Goal: Task Accomplishment & Management: Manage account settings

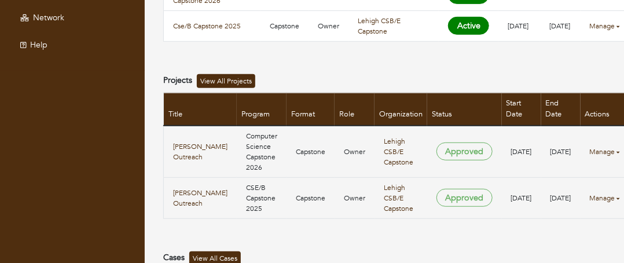
scroll to position [232, 0]
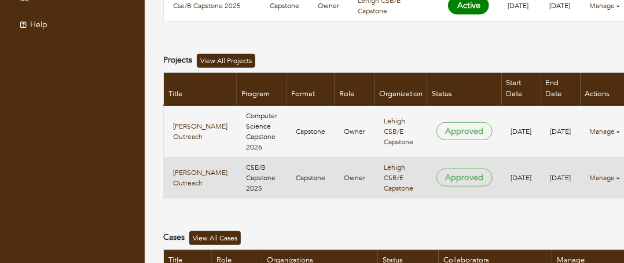
click at [594, 173] on link "Manage" at bounding box center [605, 178] width 30 height 10
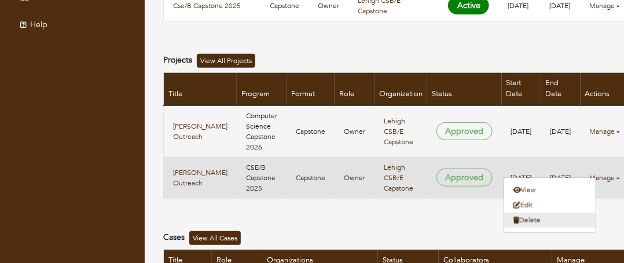
click at [546, 217] on link "Delete" at bounding box center [550, 220] width 92 height 15
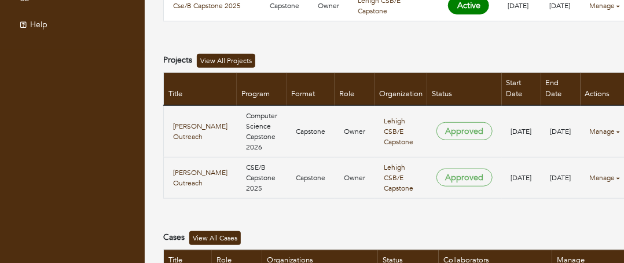
scroll to position [91, 0]
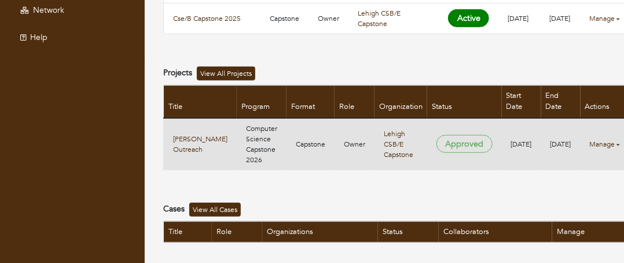
scroll to position [232, 0]
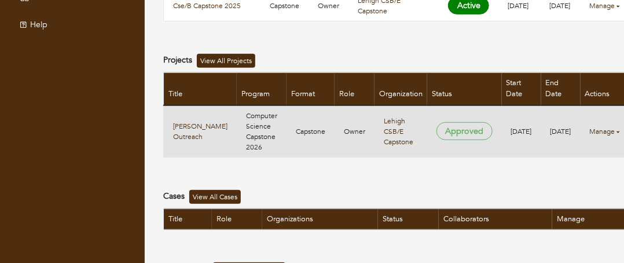
click at [594, 126] on link "Manage" at bounding box center [605, 131] width 30 height 10
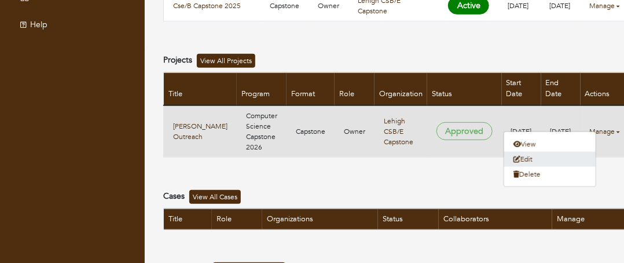
click at [535, 157] on link "Edit" at bounding box center [550, 159] width 92 height 15
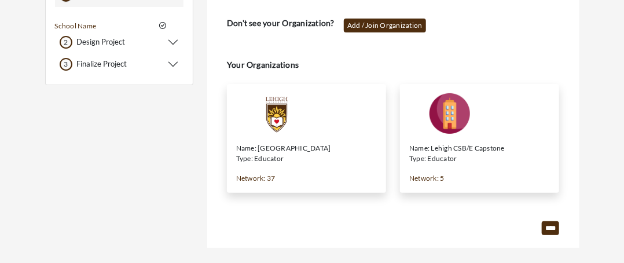
scroll to position [105, 0]
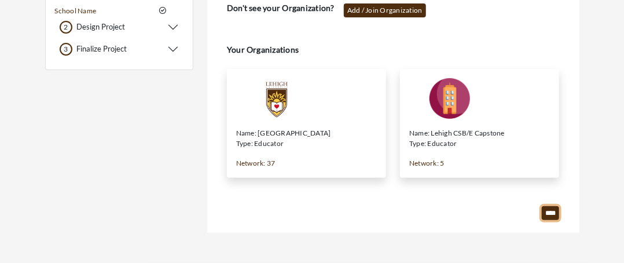
click at [551, 213] on input "****" at bounding box center [550, 213] width 17 height 14
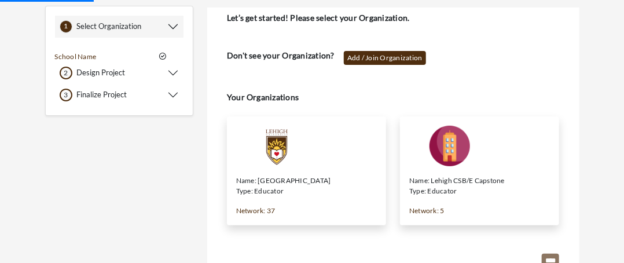
scroll to position [0, 0]
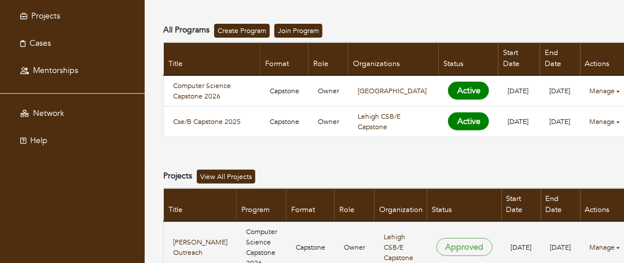
scroll to position [232, 0]
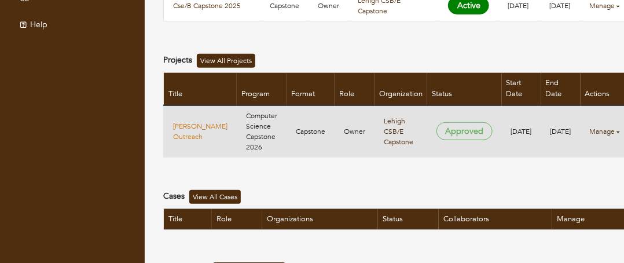
click at [185, 123] on link "COE CS Outreach" at bounding box center [200, 131] width 54 height 21
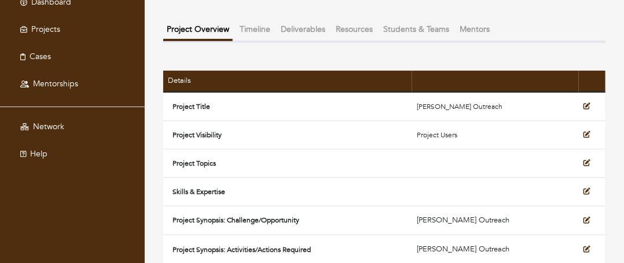
scroll to position [116, 0]
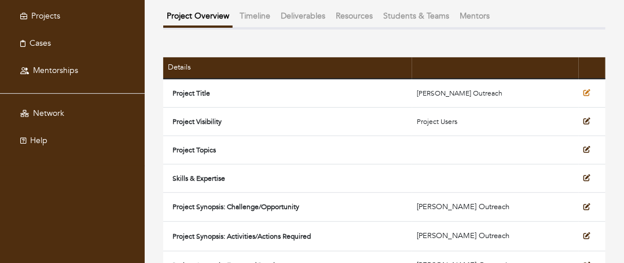
click at [586, 89] on icon at bounding box center [587, 92] width 7 height 7
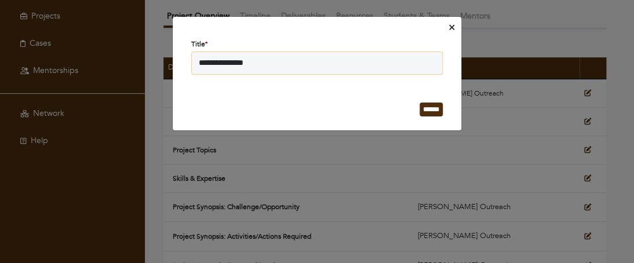
click at [273, 58] on input "**********" at bounding box center [316, 63] width 251 height 23
drag, startPoint x: 266, startPoint y: 64, endPoint x: 219, endPoint y: 65, distance: 46.9
click at [219, 65] on input "**********" at bounding box center [316, 63] width 251 height 23
type input "**********"
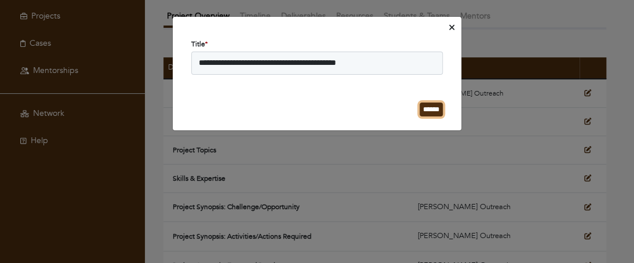
click at [429, 107] on input "******" at bounding box center [430, 110] width 23 height 14
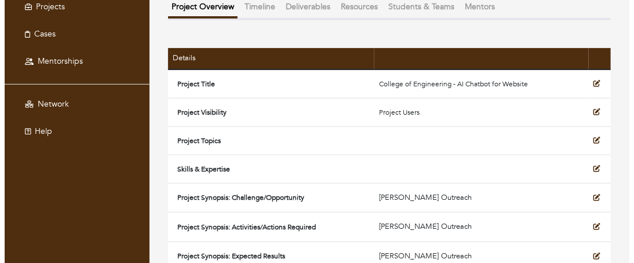
scroll to position [141, 0]
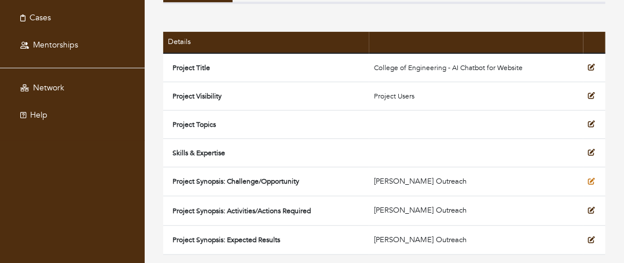
click at [594, 181] on icon at bounding box center [591, 181] width 7 height 7
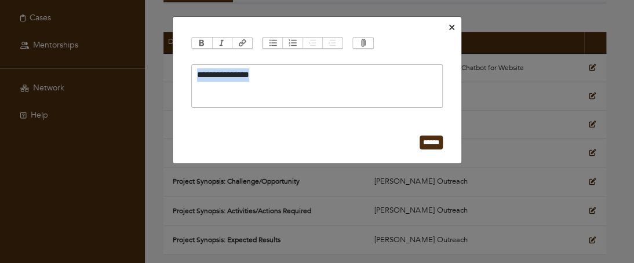
drag, startPoint x: 280, startPoint y: 70, endPoint x: 65, endPoint y: 68, distance: 215.5
click at [65, 68] on div "**********" at bounding box center [317, 131] width 634 height 263
type trix-editor "**********"
click at [453, 25] on icon "Close" at bounding box center [451, 27] width 5 height 5
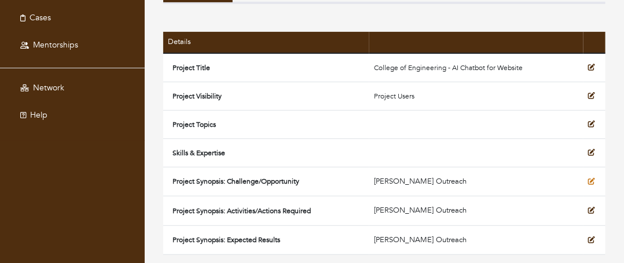
click at [592, 180] on icon at bounding box center [591, 181] width 7 height 7
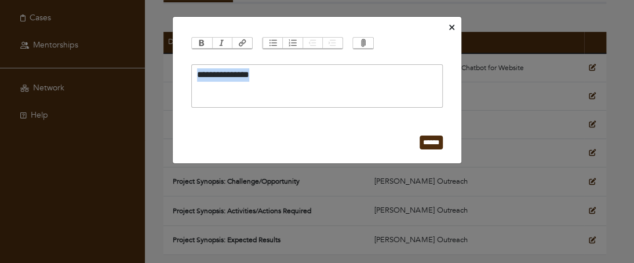
drag, startPoint x: 273, startPoint y: 76, endPoint x: 175, endPoint y: 74, distance: 98.5
click at [175, 74] on div "**********" at bounding box center [317, 100] width 288 height 127
type trix-editor "**********"
click at [429, 144] on input "******" at bounding box center [430, 143] width 23 height 14
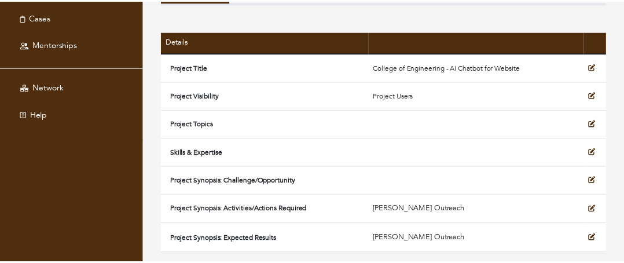
scroll to position [140, 0]
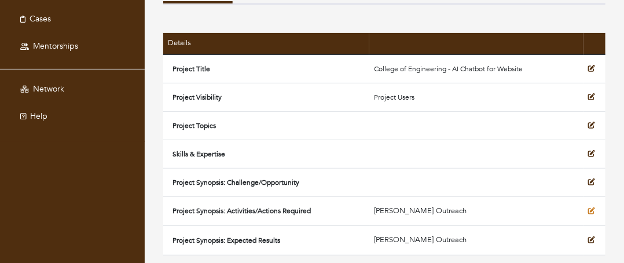
click at [591, 208] on icon at bounding box center [591, 210] width 7 height 7
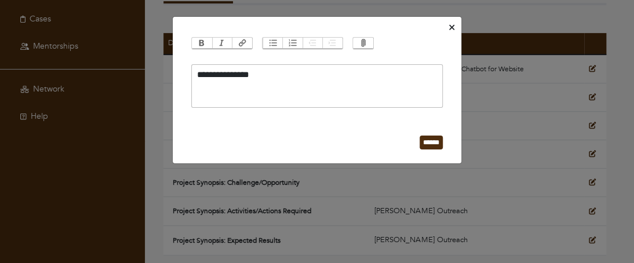
click at [270, 74] on div "**********" at bounding box center [317, 74] width 240 height 13
drag, startPoint x: 269, startPoint y: 73, endPoint x: 182, endPoint y: 71, distance: 86.9
click at [182, 71] on div "**********" at bounding box center [317, 100] width 288 height 127
type trix-editor "**********"
click at [420, 138] on input "******" at bounding box center [430, 143] width 23 height 14
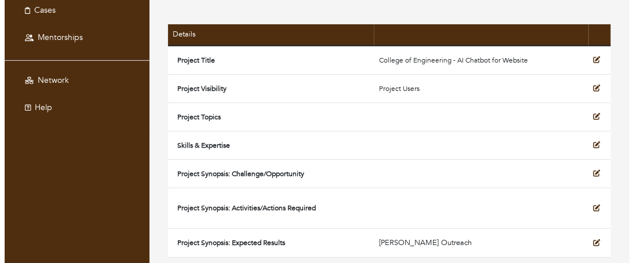
scroll to position [151, 0]
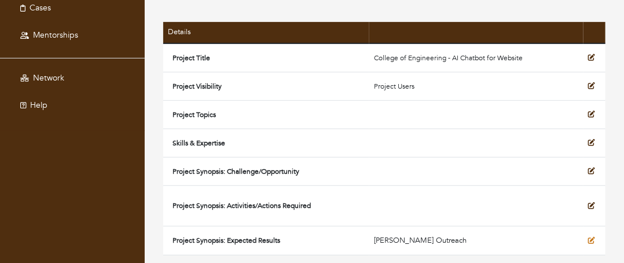
click at [591, 237] on icon at bounding box center [591, 240] width 7 height 7
click at [590, 241] on icon at bounding box center [591, 240] width 7 height 7
click at [593, 240] on body "Dashboard Projects Cases Mentorships Network Help Programs Computer Science Cap…" at bounding box center [312, 57] width 624 height 416
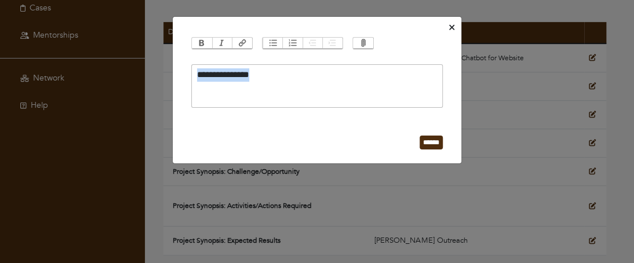
drag, startPoint x: 289, startPoint y: 73, endPoint x: 134, endPoint y: 78, distance: 154.7
click at [134, 78] on div "**********" at bounding box center [317, 131] width 634 height 263
type trix-editor "**********"
click at [419, 144] on input "******" at bounding box center [430, 143] width 23 height 14
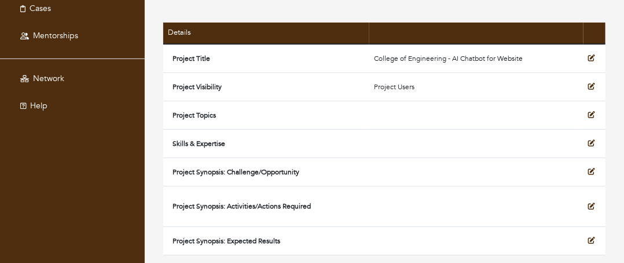
click at [405, 111] on td at bounding box center [477, 115] width 214 height 28
click at [592, 114] on icon at bounding box center [591, 114] width 7 height 7
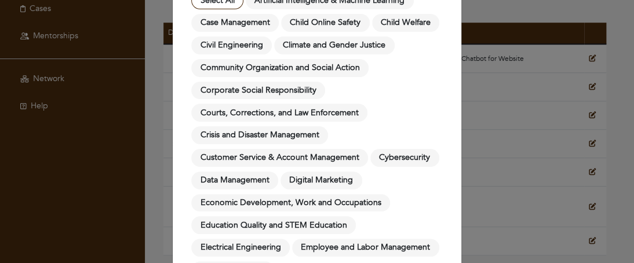
scroll to position [0, 0]
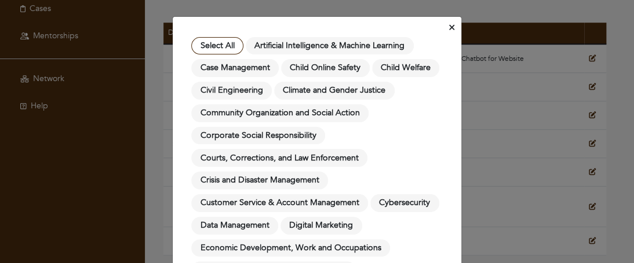
click at [341, 46] on span "Artificial Intelligence & Machine Learning" at bounding box center [330, 46] width 168 height 18
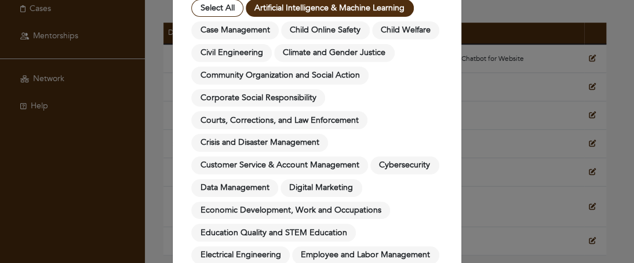
scroll to position [58, 0]
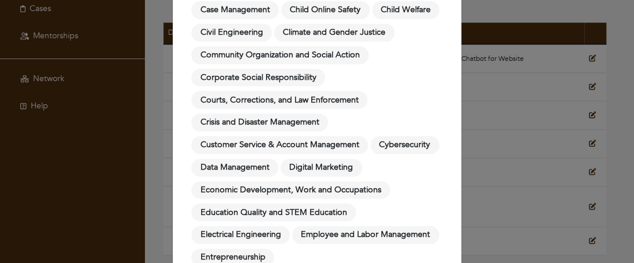
click at [338, 165] on span "Digital Marketing" at bounding box center [321, 168] width 82 height 18
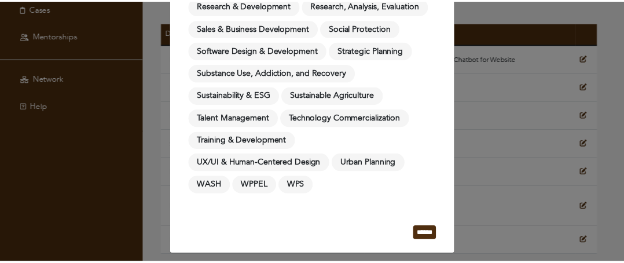
scroll to position [624, 0]
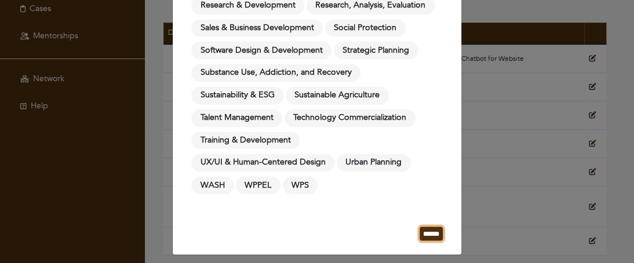
click at [419, 226] on input "******" at bounding box center [430, 233] width 23 height 14
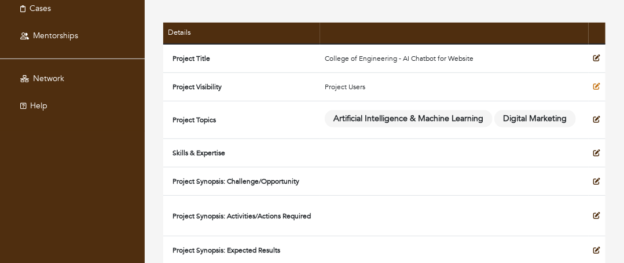
click at [595, 85] on icon at bounding box center [597, 86] width 7 height 7
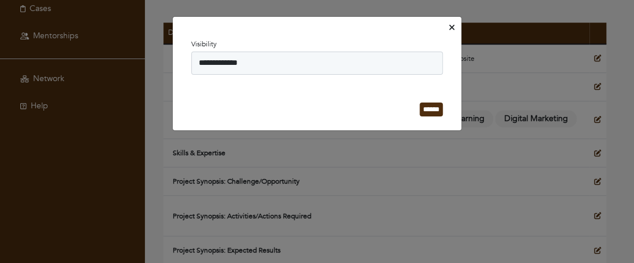
click at [453, 27] on icon "Close" at bounding box center [451, 27] width 5 height 9
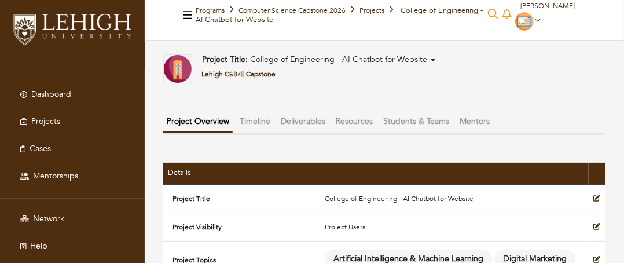
scroll to position [0, 0]
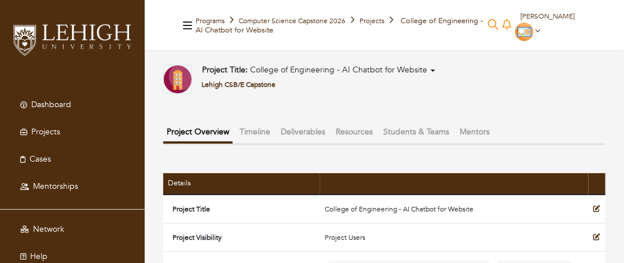
click at [263, 131] on button "Timeline" at bounding box center [255, 131] width 38 height 19
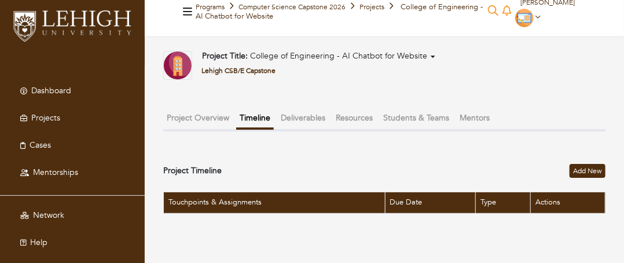
scroll to position [28, 0]
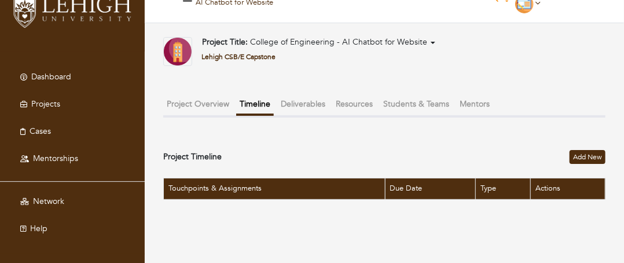
click at [310, 104] on button "Deliverables" at bounding box center [303, 103] width 52 height 19
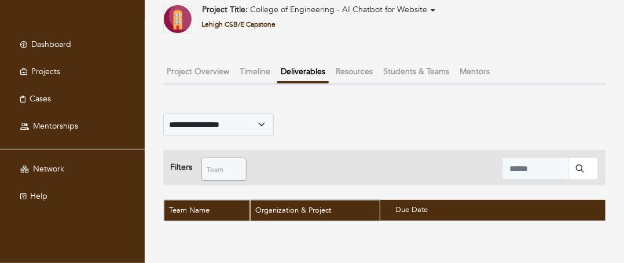
click at [359, 62] on button "Resources" at bounding box center [354, 71] width 44 height 19
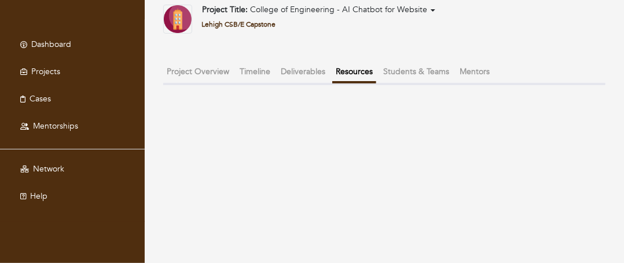
scroll to position [30, 0]
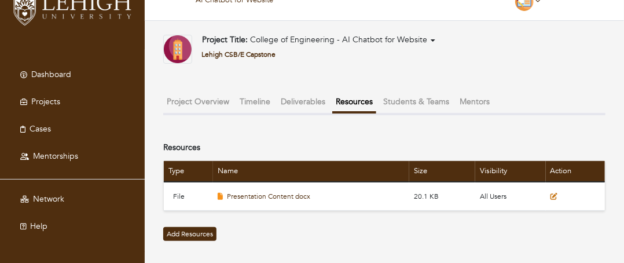
click at [552, 195] on icon at bounding box center [554, 196] width 7 height 7
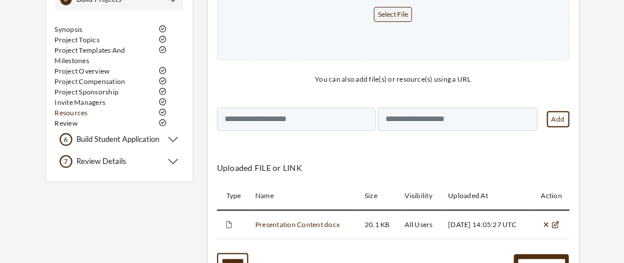
scroll to position [220, 0]
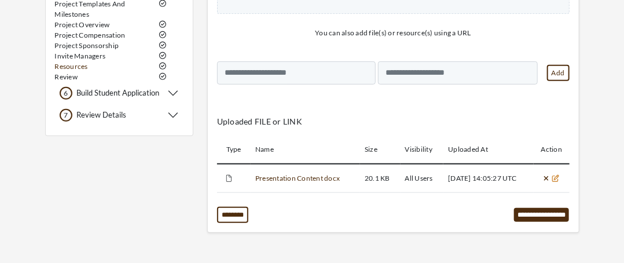
click at [558, 178] on icon at bounding box center [556, 178] width 7 height 7
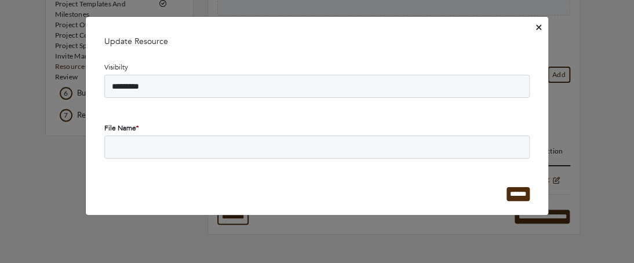
click at [537, 27] on icon "Close" at bounding box center [538, 27] width 5 height 5
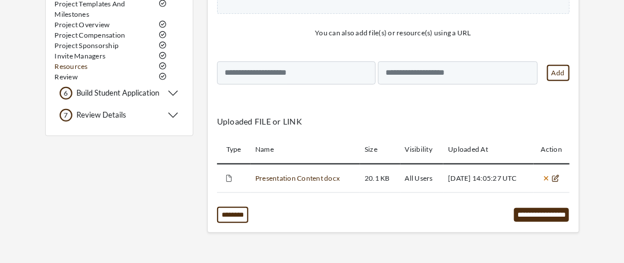
click at [547, 178] on icon at bounding box center [546, 178] width 5 height 5
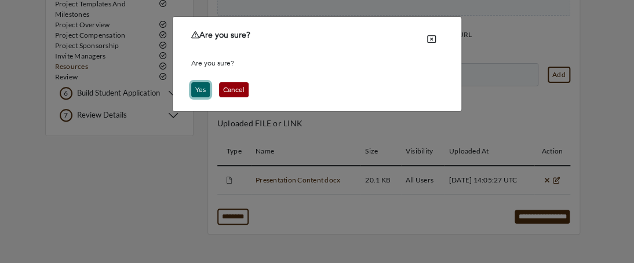
click at [199, 87] on button "Yes" at bounding box center [200, 89] width 19 height 15
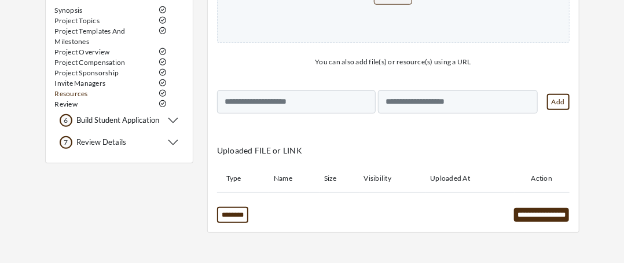
scroll to position [192, 0]
click at [540, 213] on input "**********" at bounding box center [541, 214] width 55 height 14
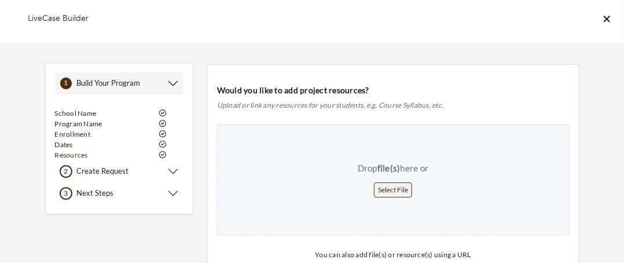
click at [79, 152] on link "Resources" at bounding box center [71, 155] width 33 height 9
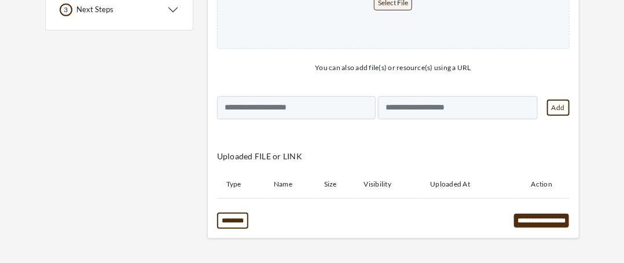
scroll to position [192, 0]
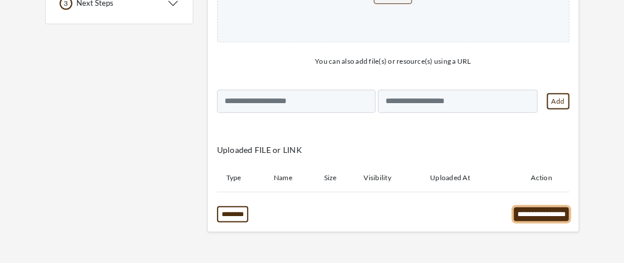
click at [553, 213] on input "**********" at bounding box center [541, 214] width 55 height 14
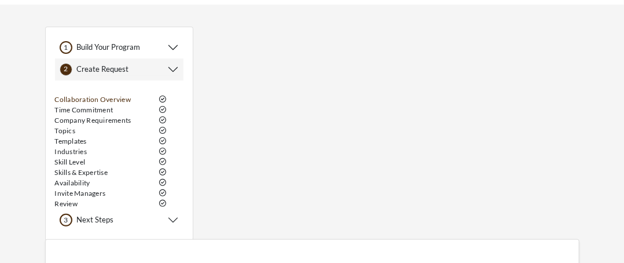
scroll to position [58, 0]
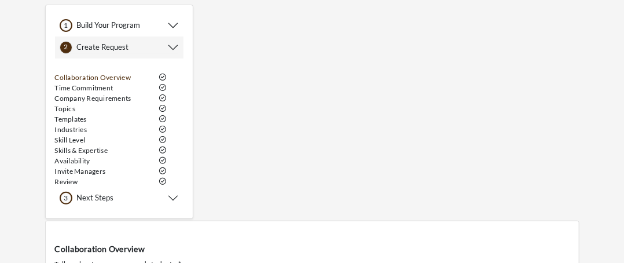
drag, startPoint x: 422, startPoint y: 93, endPoint x: 167, endPoint y: 93, distance: 254.8
click at [167, 93] on div "1 1 Build Your Program School Name Program Name Enrollment" at bounding box center [312, 235] width 548 height 458
type trix-editor "**********"
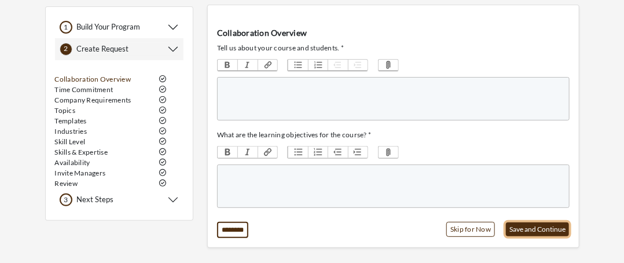
click at [525, 230] on button "Save and Continue" at bounding box center [537, 229] width 63 height 14
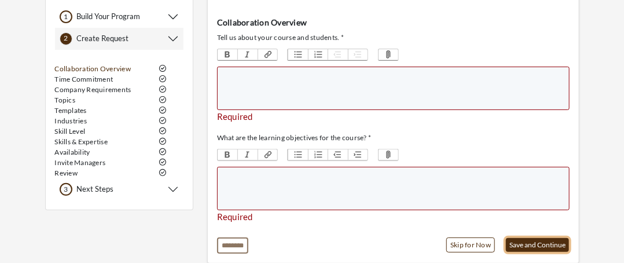
scroll to position [0, 0]
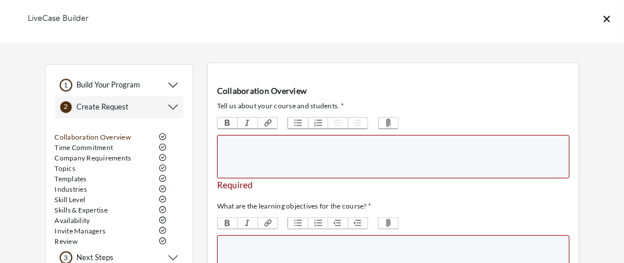
click at [350, 158] on trix-editor at bounding box center [393, 156] width 353 height 43
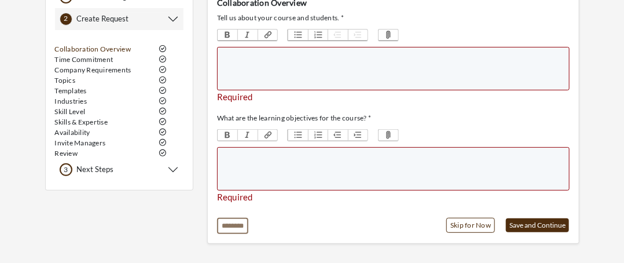
scroll to position [99, 0]
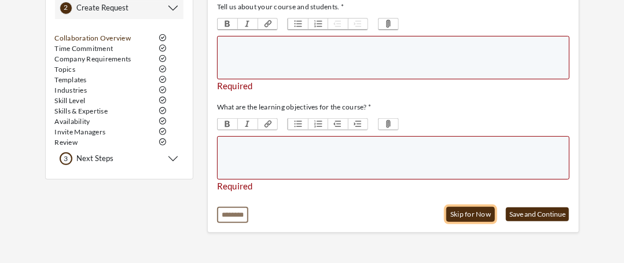
click at [481, 210] on link "Skip for Now" at bounding box center [471, 214] width 49 height 15
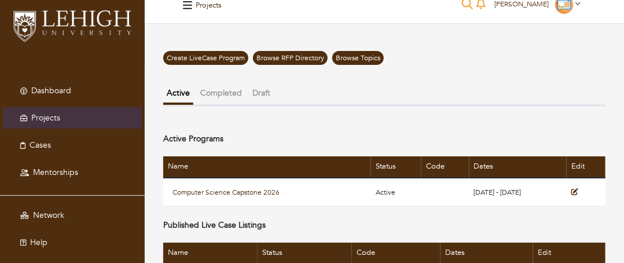
scroll to position [28, 0]
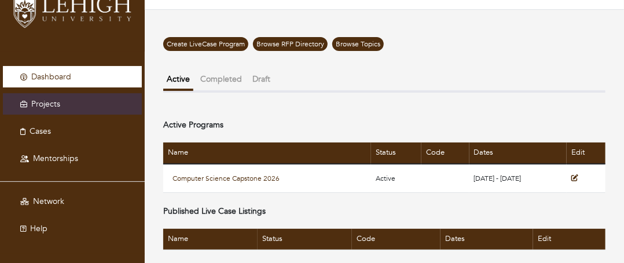
click at [72, 78] on link "Dashboard" at bounding box center [72, 76] width 139 height 21
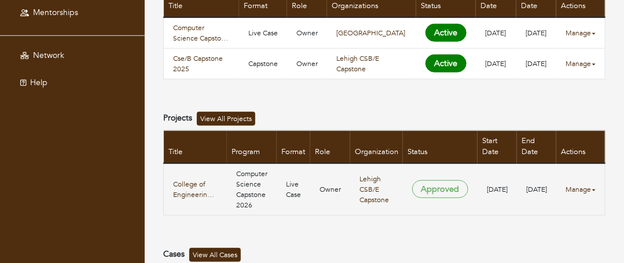
scroll to position [232, 0]
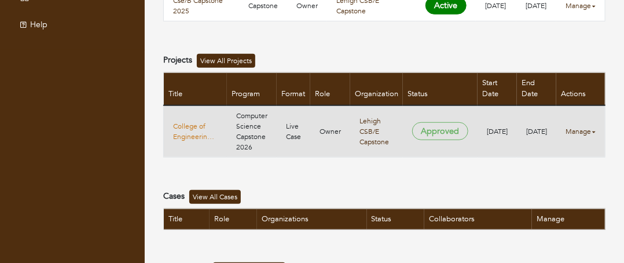
click at [193, 121] on link "College of Engineering - AI Chatbot for Website" at bounding box center [195, 131] width 45 height 21
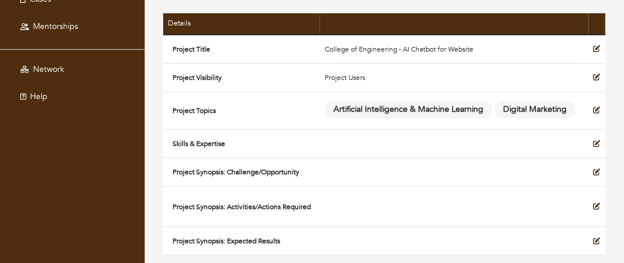
scroll to position [102, 0]
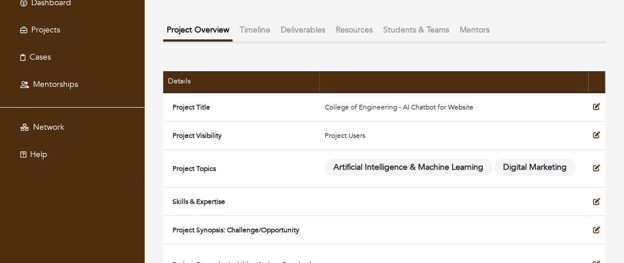
click at [253, 28] on button "Timeline" at bounding box center [255, 29] width 38 height 19
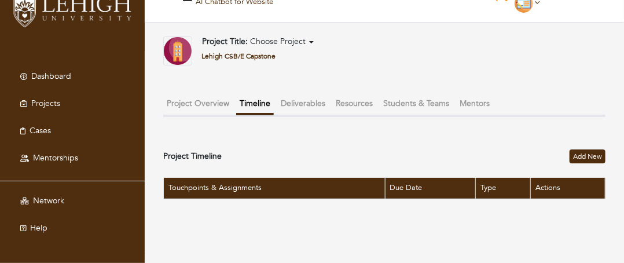
scroll to position [28, 0]
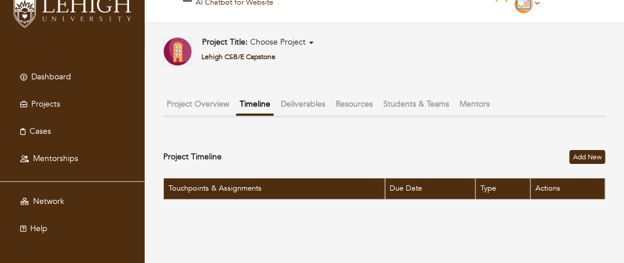
click at [311, 102] on button "Deliverables" at bounding box center [303, 103] width 52 height 19
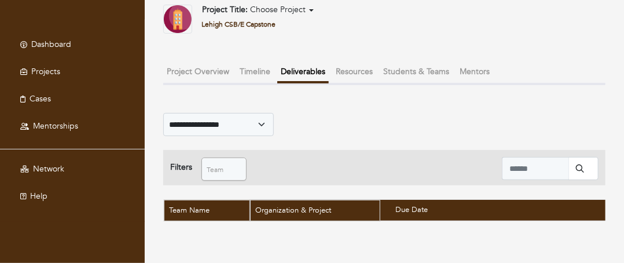
scroll to position [10, 0]
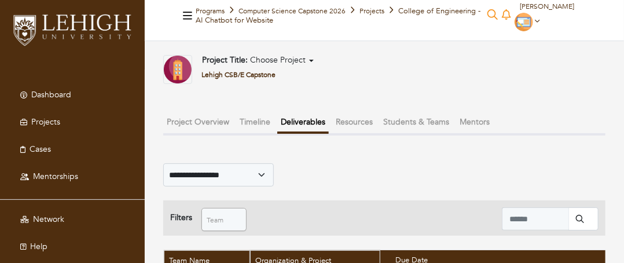
click at [349, 119] on button "Resources" at bounding box center [354, 121] width 44 height 19
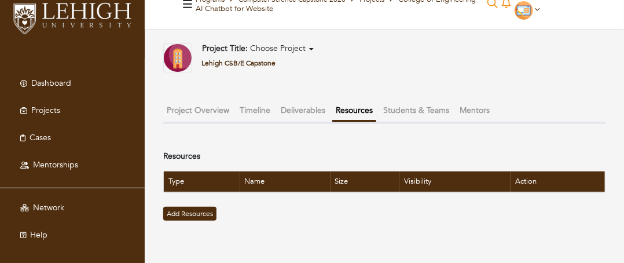
scroll to position [28, 0]
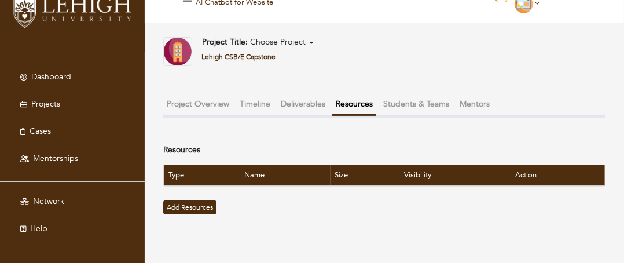
click at [407, 101] on button "Students & Teams" at bounding box center [416, 103] width 73 height 19
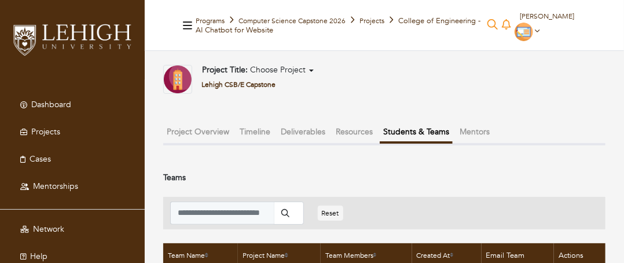
click at [466, 126] on button "Mentors" at bounding box center [474, 131] width 37 height 19
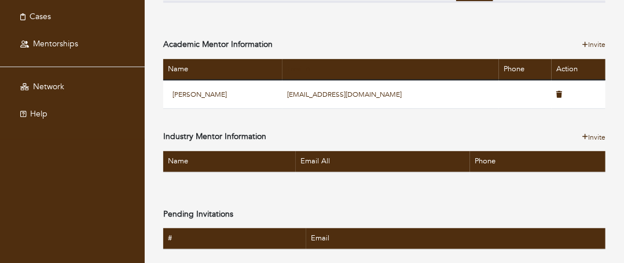
scroll to position [85, 0]
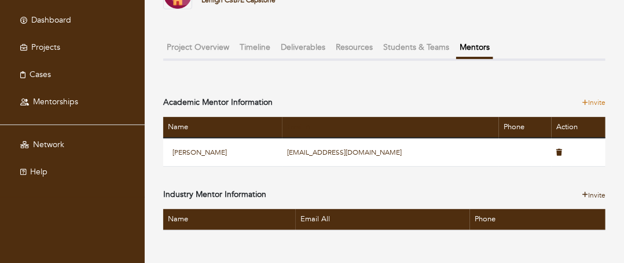
click at [598, 99] on link "Invite" at bounding box center [595, 102] width 24 height 10
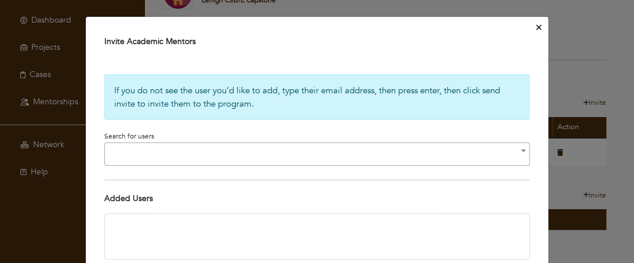
click at [193, 153] on span at bounding box center [316, 153] width 425 height 23
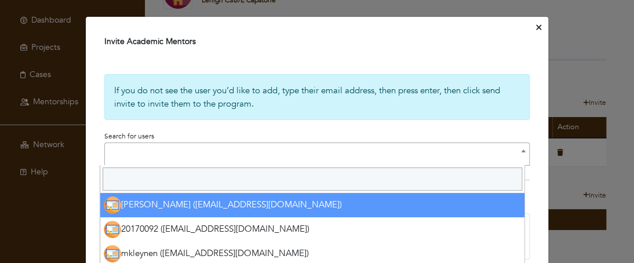
select select
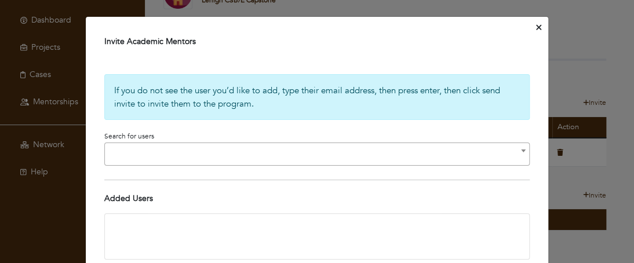
click at [536, 25] on icon "Close" at bounding box center [538, 27] width 5 height 9
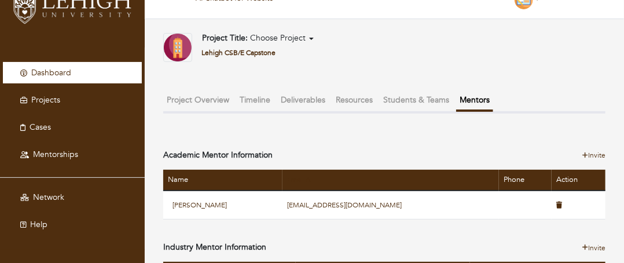
scroll to position [0, 0]
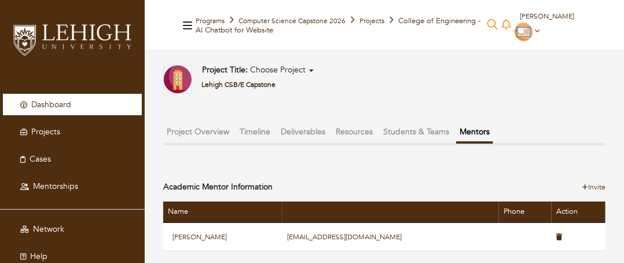
click at [97, 102] on link "Dashboard" at bounding box center [72, 104] width 139 height 21
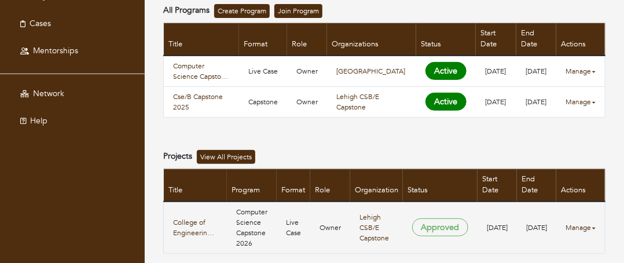
scroll to position [116, 0]
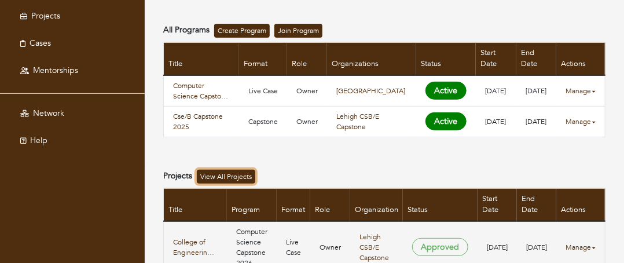
click at [220, 170] on link "View All Projects" at bounding box center [226, 177] width 58 height 14
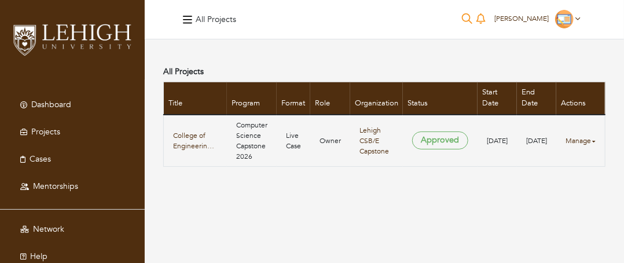
click at [190, 17] on icon "button" at bounding box center [187, 20] width 9 height 8
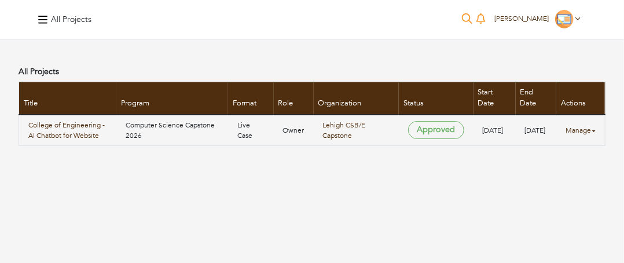
click at [46, 20] on icon "button" at bounding box center [42, 20] width 9 height 8
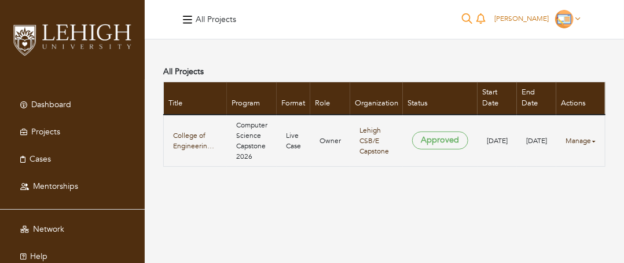
click at [579, 16] on icon at bounding box center [578, 18] width 5 height 7
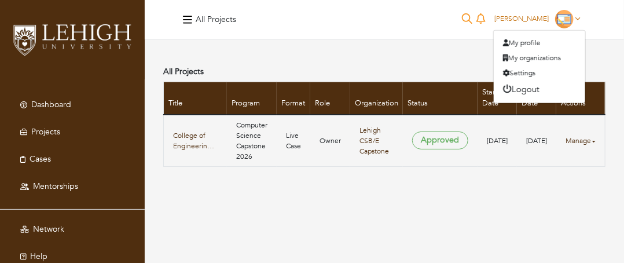
click at [579, 16] on icon at bounding box center [578, 18] width 5 height 7
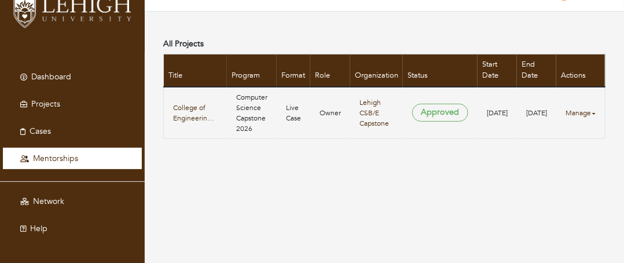
scroll to position [28, 0]
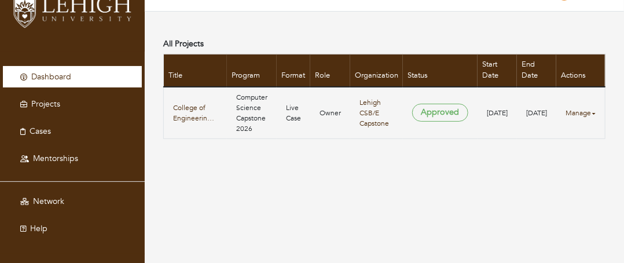
click at [67, 78] on span "Dashboard" at bounding box center [51, 76] width 40 height 11
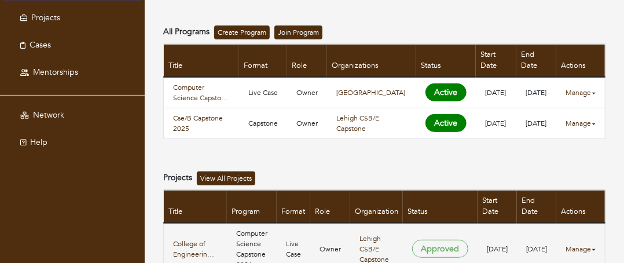
scroll to position [116, 0]
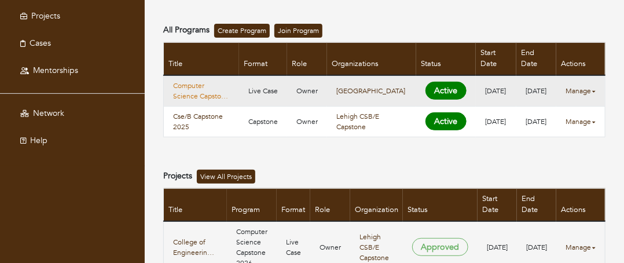
click at [207, 81] on link "Computer Science Capstone 2026" at bounding box center [201, 91] width 57 height 21
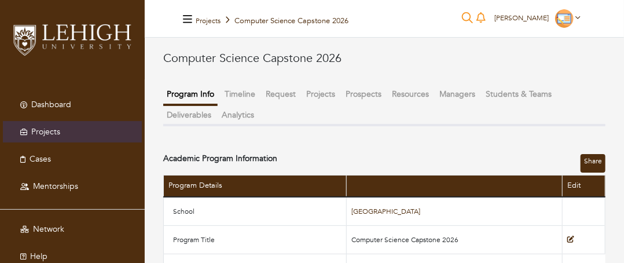
click at [317, 93] on button "Projects" at bounding box center [321, 94] width 36 height 19
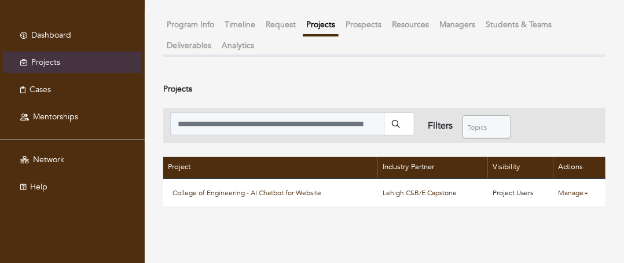
scroll to position [12, 0]
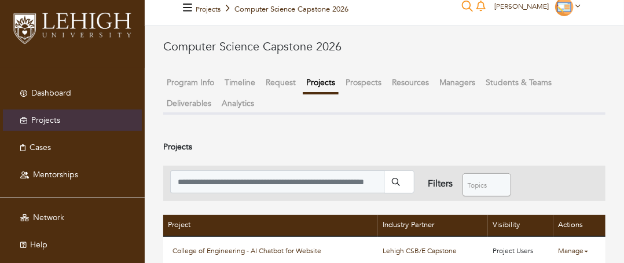
click at [355, 83] on button "Prospects" at bounding box center [363, 82] width 43 height 19
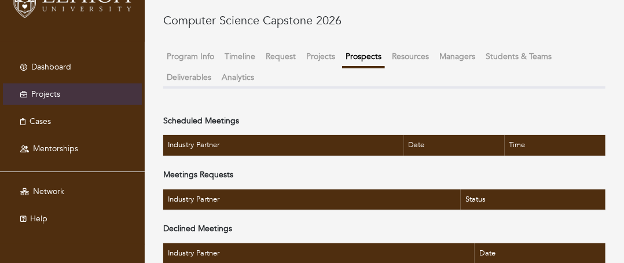
scroll to position [52, 0]
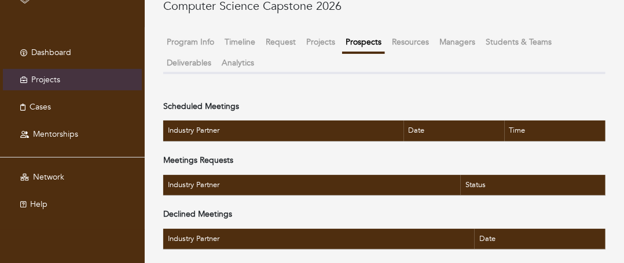
click at [412, 41] on button "Resources" at bounding box center [411, 41] width 44 height 19
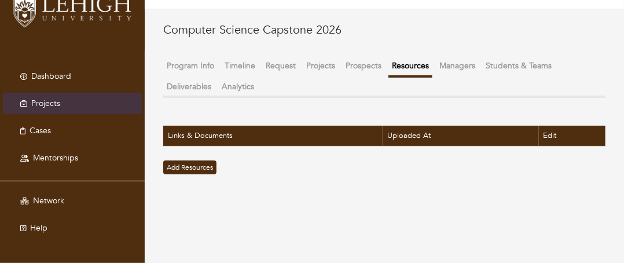
scroll to position [28, 0]
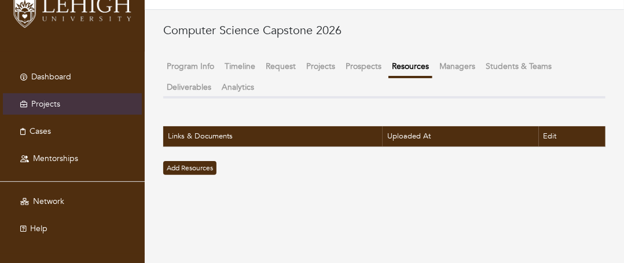
click at [452, 65] on button "Managers" at bounding box center [457, 66] width 43 height 19
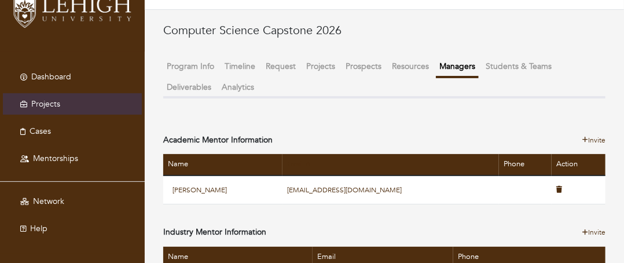
click at [284, 64] on button "Request" at bounding box center [280, 66] width 37 height 19
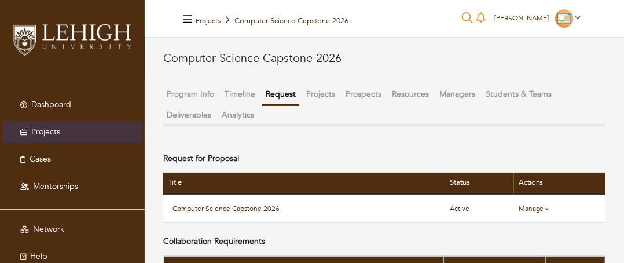
click at [191, 91] on button "Program Info" at bounding box center [190, 94] width 54 height 19
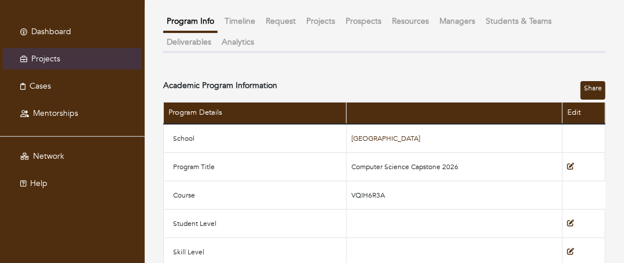
scroll to position [45, 0]
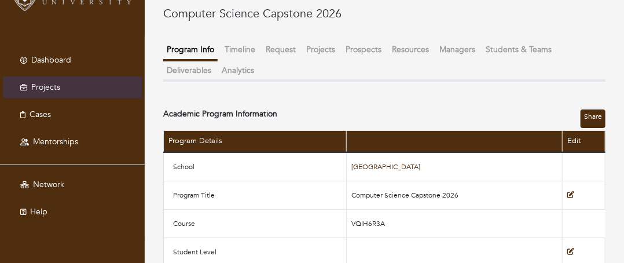
click at [276, 48] on button "Request" at bounding box center [280, 49] width 37 height 19
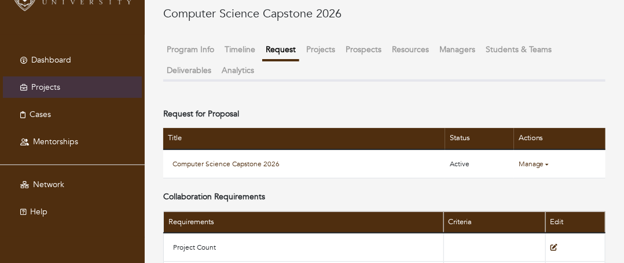
click at [324, 51] on button "Projects" at bounding box center [321, 49] width 36 height 19
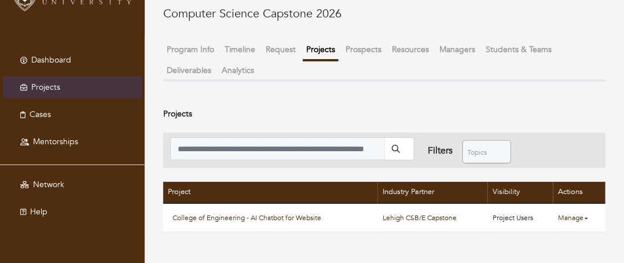
scroll to position [103, 0]
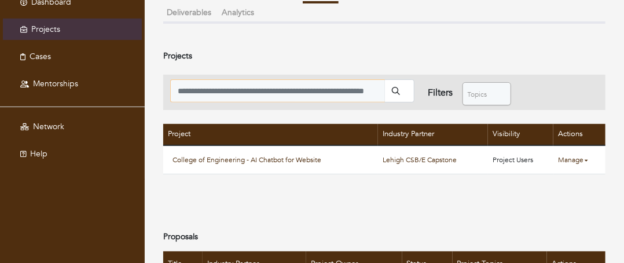
click at [306, 90] on input "search" at bounding box center [277, 90] width 215 height 23
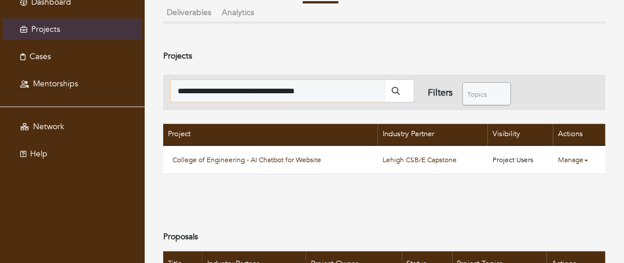
type input "**********"
click at [385, 79] on button "submit" at bounding box center [400, 90] width 30 height 23
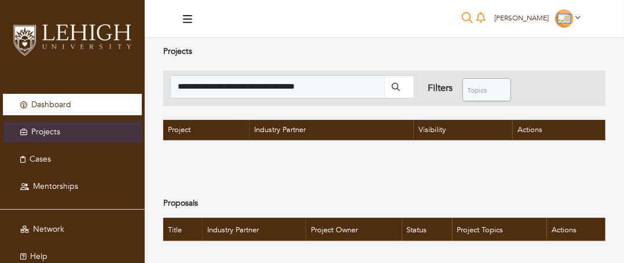
click at [68, 107] on span "Dashboard" at bounding box center [51, 104] width 40 height 11
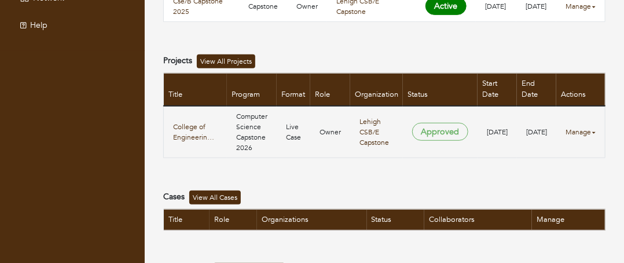
scroll to position [232, 0]
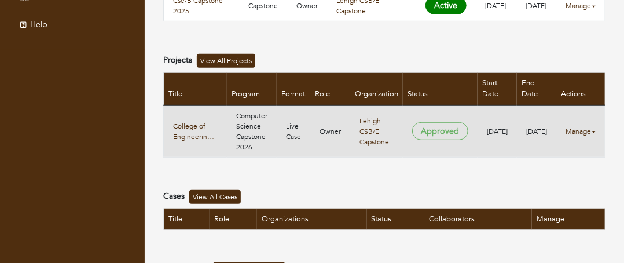
click at [441, 122] on span "Approved" at bounding box center [440, 131] width 56 height 18
click at [187, 121] on link "College of Engineering - AI Chatbot for Website" at bounding box center [195, 131] width 45 height 21
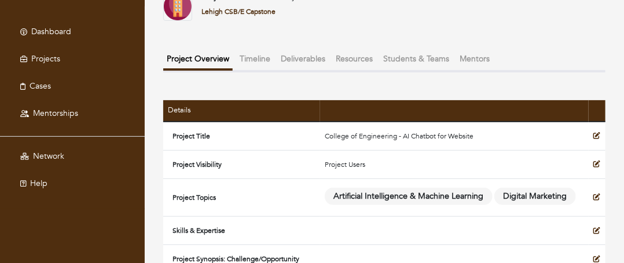
scroll to position [44, 0]
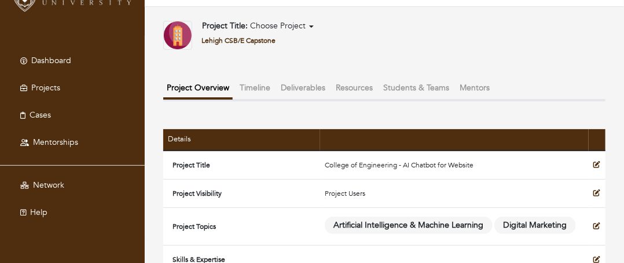
click at [255, 87] on button "Timeline" at bounding box center [255, 87] width 38 height 19
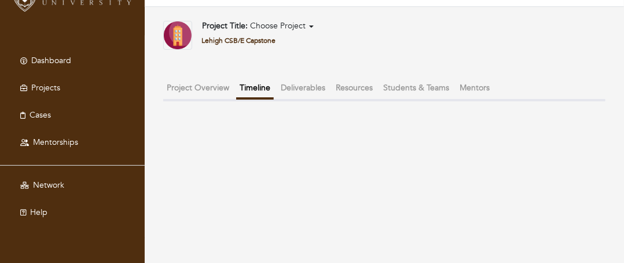
scroll to position [28, 0]
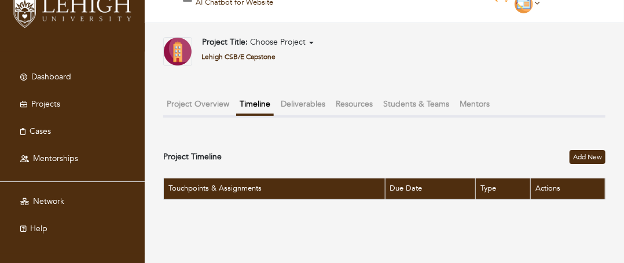
click at [299, 101] on button "Deliverables" at bounding box center [303, 103] width 52 height 19
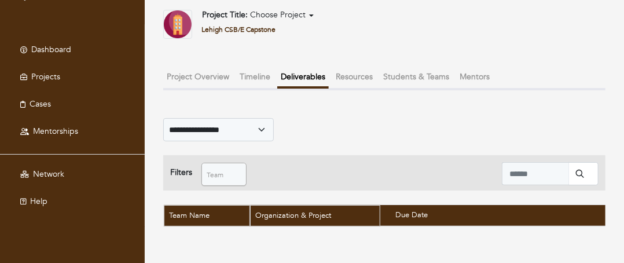
scroll to position [68, 0]
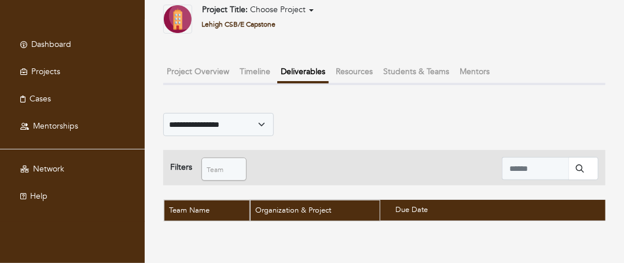
click at [344, 63] on button "Resources" at bounding box center [354, 71] width 44 height 19
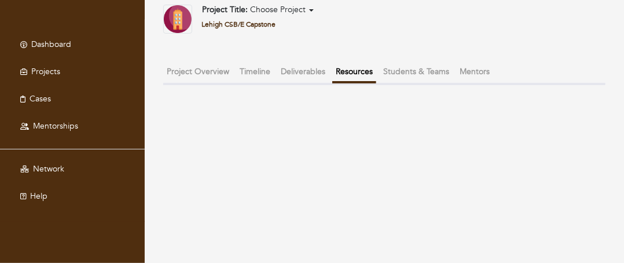
scroll to position [28, 0]
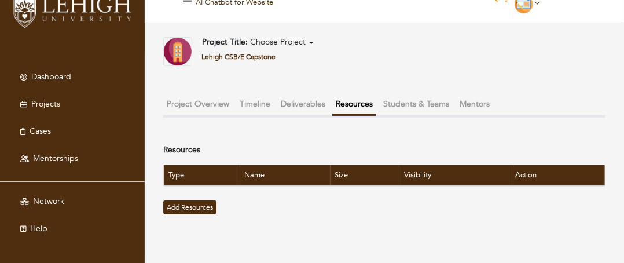
click at [393, 105] on button "Students & Teams" at bounding box center [416, 103] width 73 height 19
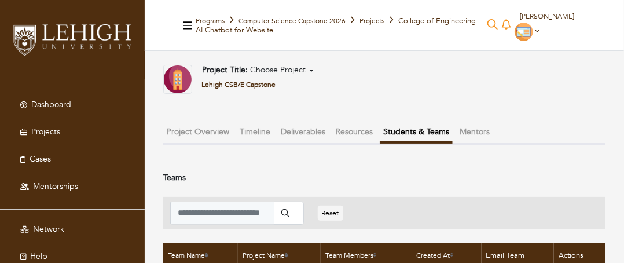
click at [470, 131] on button "Mentors" at bounding box center [474, 131] width 37 height 19
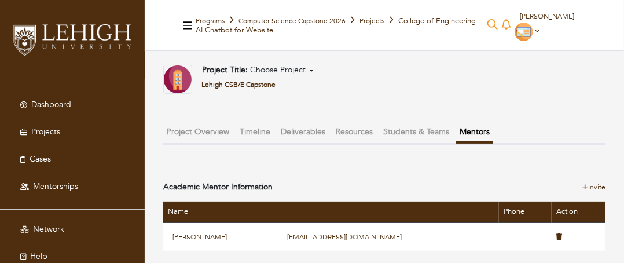
click at [310, 70] on button "Project Title: Choose Project" at bounding box center [258, 70] width 119 height 11
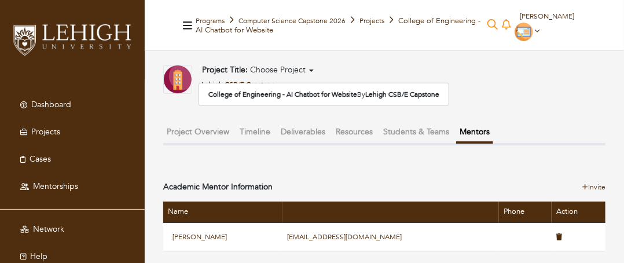
click at [310, 70] on button "Project Title: Choose Project" at bounding box center [258, 70] width 119 height 11
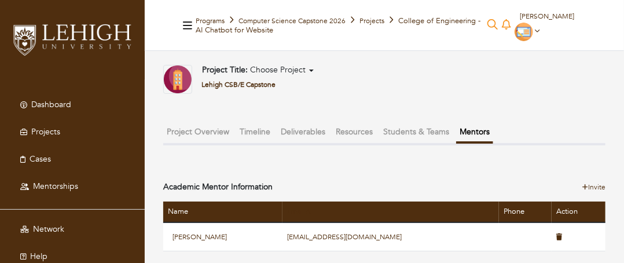
click at [179, 131] on button "Project Overview" at bounding box center [198, 131] width 70 height 19
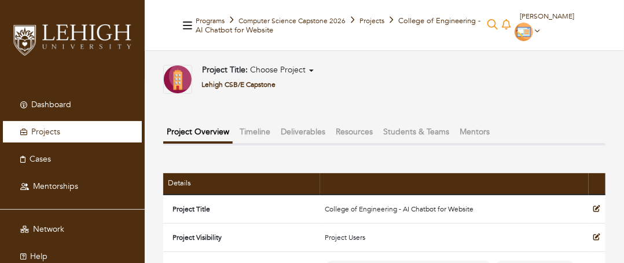
click at [61, 131] on link "Projects" at bounding box center [72, 131] width 139 height 21
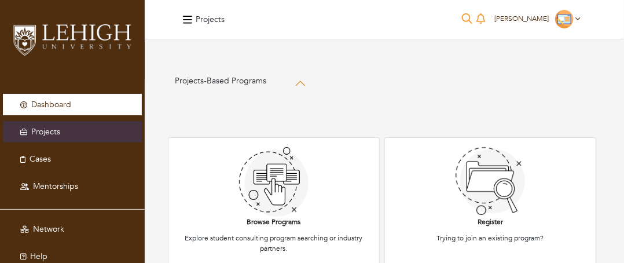
click at [44, 100] on span "Dashboard" at bounding box center [51, 104] width 40 height 11
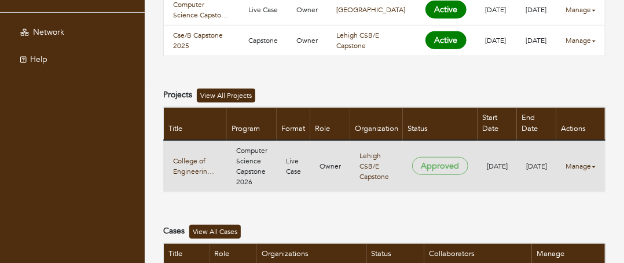
scroll to position [232, 0]
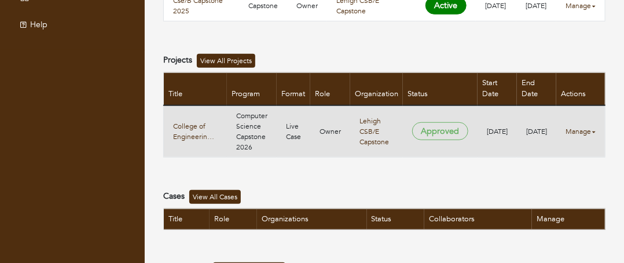
click at [595, 126] on link "Manage" at bounding box center [581, 131] width 30 height 10
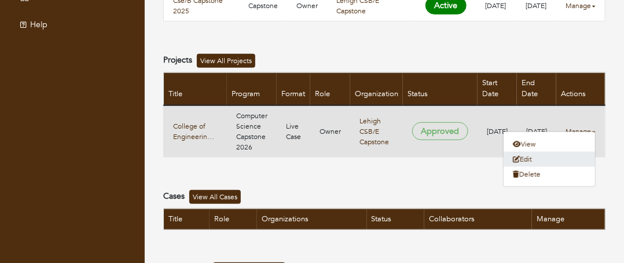
click at [538, 160] on link "Edit" at bounding box center [550, 159] width 92 height 15
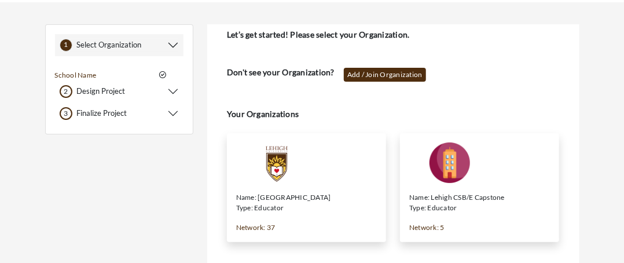
scroll to position [105, 0]
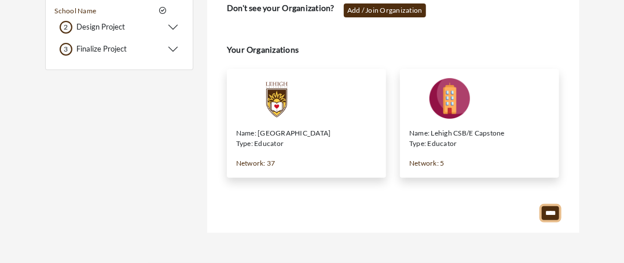
click at [547, 213] on input "****" at bounding box center [550, 213] width 17 height 14
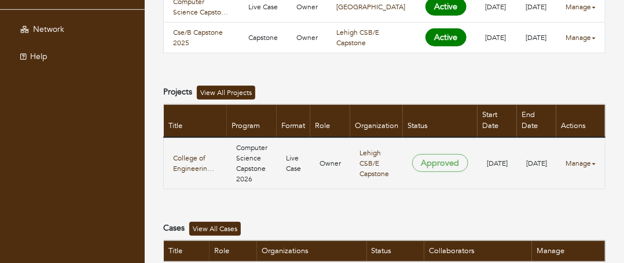
scroll to position [174, 0]
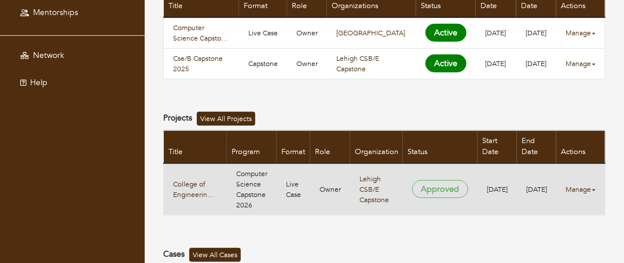
click at [595, 184] on link "Manage" at bounding box center [581, 189] width 30 height 10
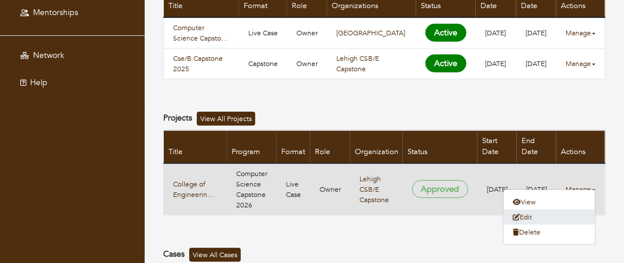
click at [536, 217] on link "Edit" at bounding box center [550, 217] width 92 height 15
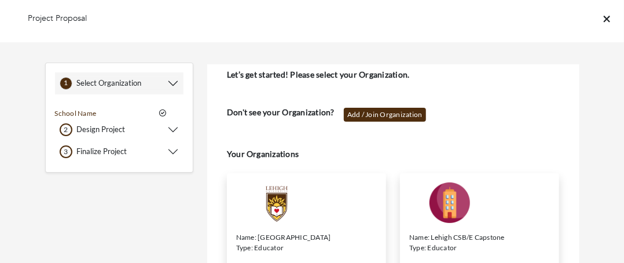
click at [171, 129] on button "2 2 Design Project" at bounding box center [119, 129] width 119 height 13
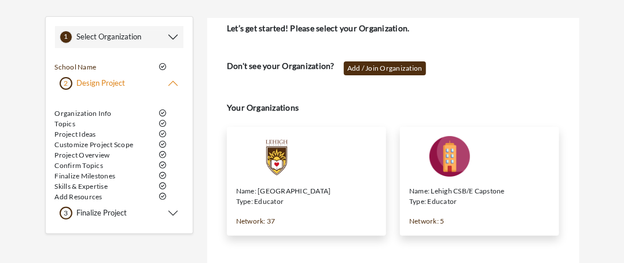
scroll to position [105, 0]
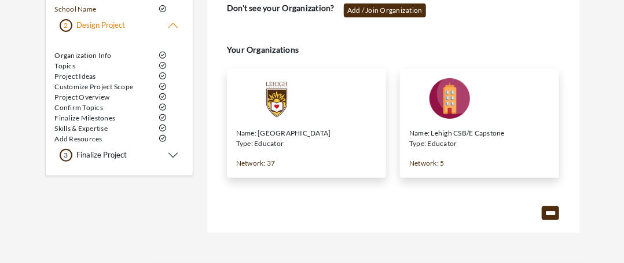
click at [68, 74] on link "Project Ideas" at bounding box center [75, 76] width 41 height 9
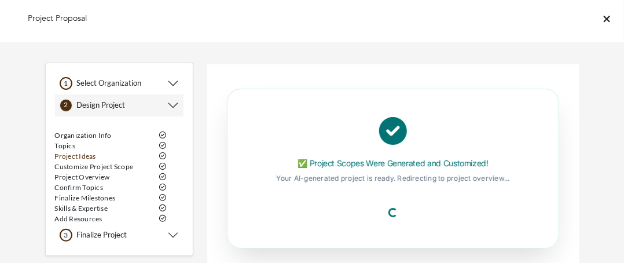
scroll to position [61, 0]
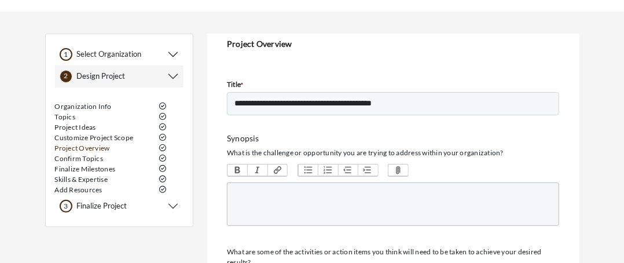
scroll to position [116, 0]
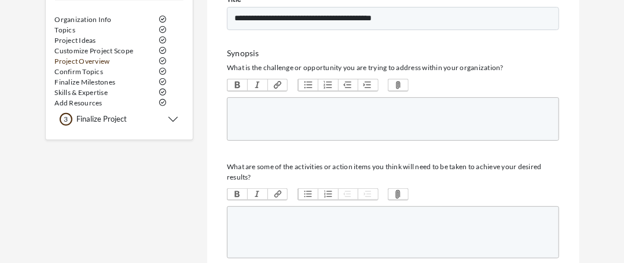
click at [174, 120] on button "3 3 Finalize Project" at bounding box center [119, 119] width 119 height 13
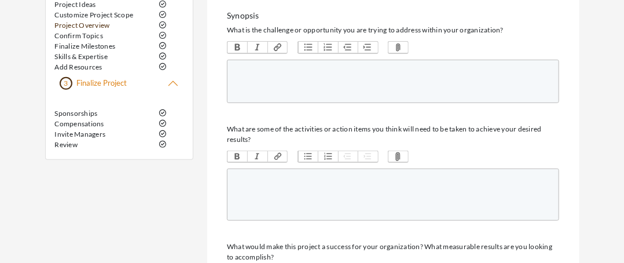
scroll to position [174, 0]
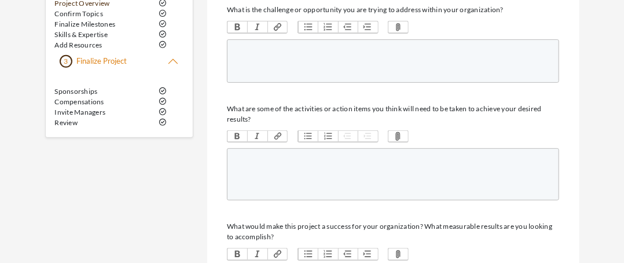
click at [78, 93] on link "Sponsorships" at bounding box center [76, 91] width 43 height 9
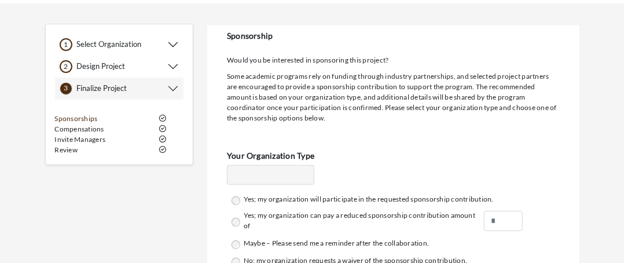
scroll to position [116, 0]
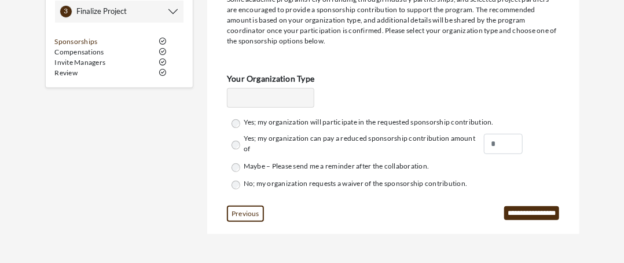
click at [75, 53] on link "Compensations" at bounding box center [79, 51] width 49 height 9
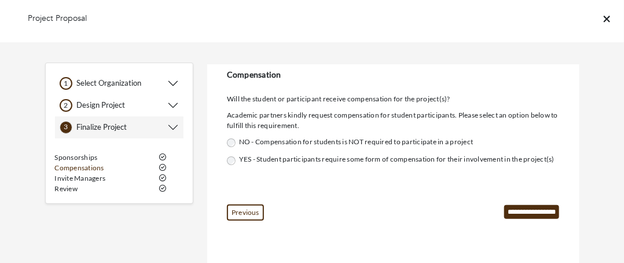
click at [82, 175] on link "Invite Managers" at bounding box center [80, 178] width 51 height 9
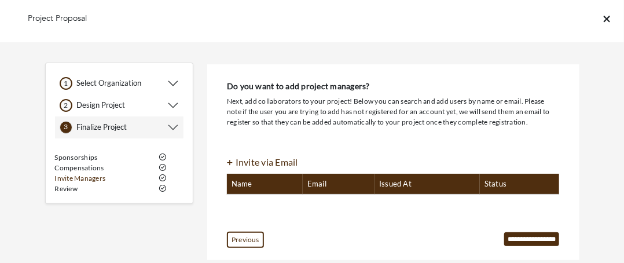
click at [70, 187] on link "Review" at bounding box center [66, 188] width 23 height 9
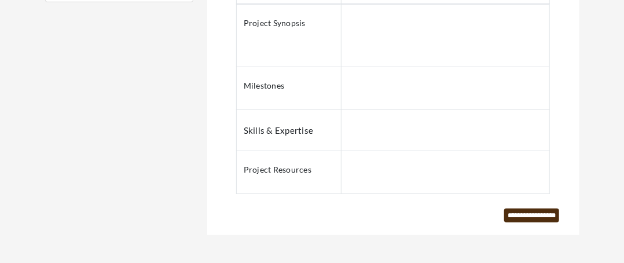
scroll to position [204, 0]
click at [541, 210] on input "**********" at bounding box center [531, 215] width 55 height 14
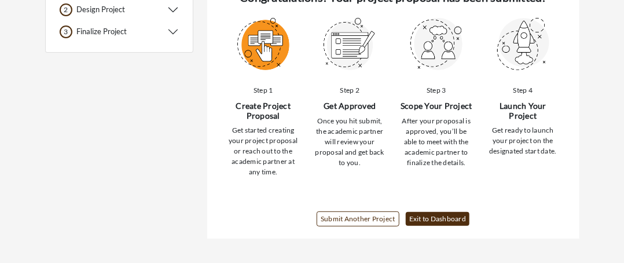
scroll to position [102, 0]
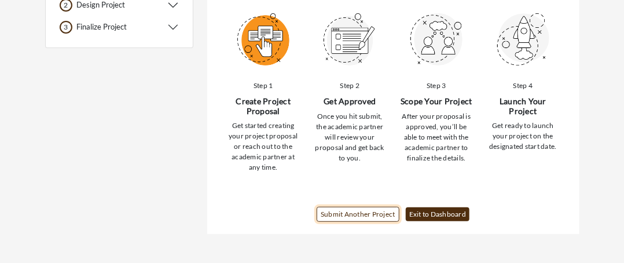
click at [348, 213] on link "Submit Another Project" at bounding box center [358, 214] width 83 height 15
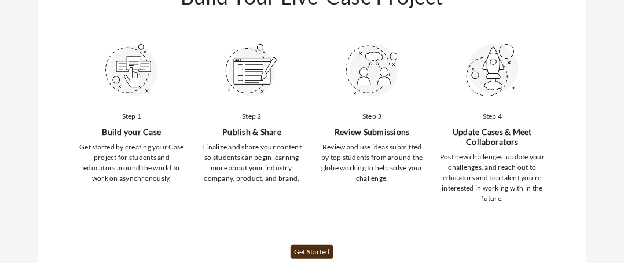
scroll to position [174, 0]
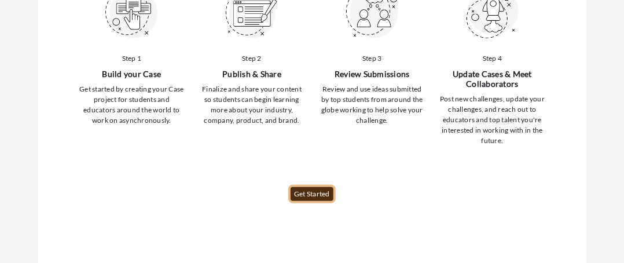
click at [316, 195] on link "Get Started" at bounding box center [312, 194] width 43 height 14
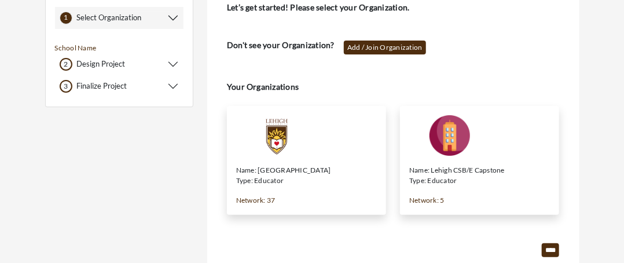
scroll to position [47, 0]
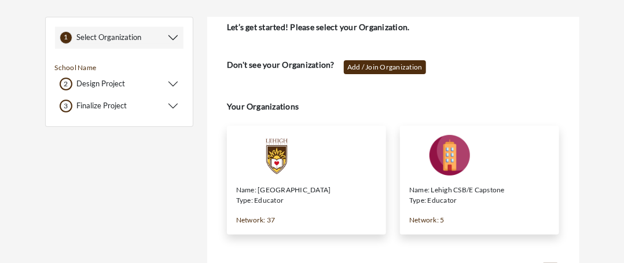
click at [445, 193] on p "Name: Lehigh CSB/E Capstone" at bounding box center [479, 190] width 141 height 10
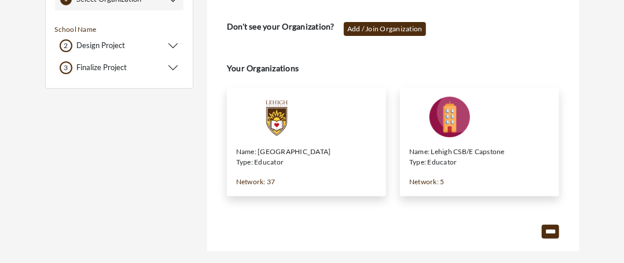
scroll to position [105, 0]
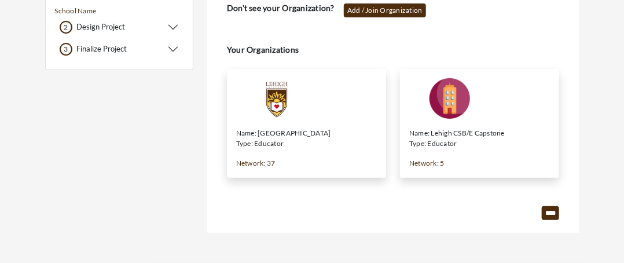
click at [308, 111] on img at bounding box center [276, 98] width 81 height 41
click at [552, 214] on input "****" at bounding box center [550, 213] width 17 height 14
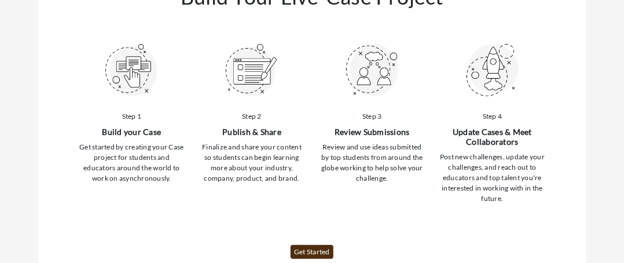
scroll to position [174, 0]
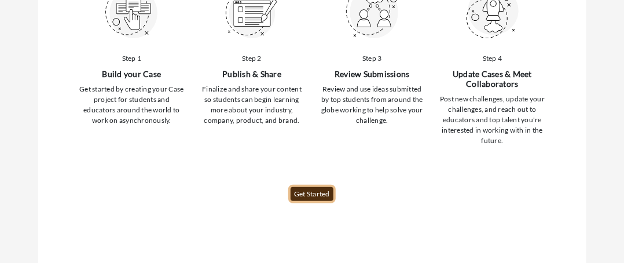
click at [326, 190] on link "Get Started" at bounding box center [312, 194] width 43 height 14
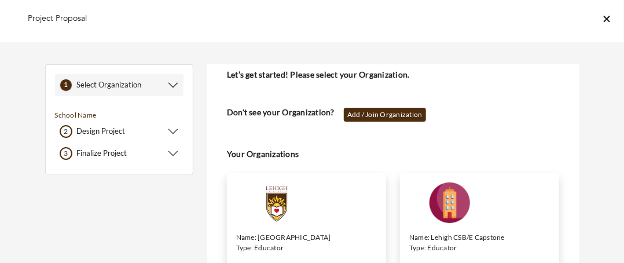
scroll to position [105, 0]
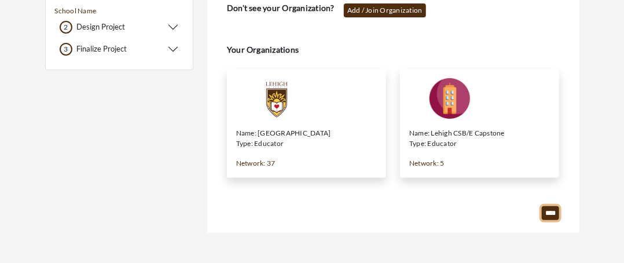
click at [545, 213] on input "****" at bounding box center [550, 213] width 17 height 14
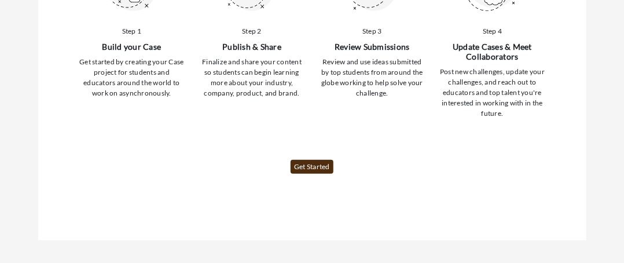
scroll to position [208, 0]
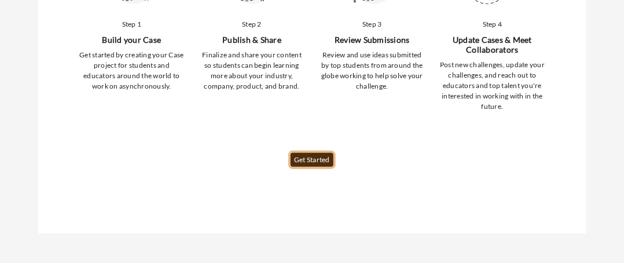
click at [323, 155] on link "Get Started" at bounding box center [312, 160] width 43 height 14
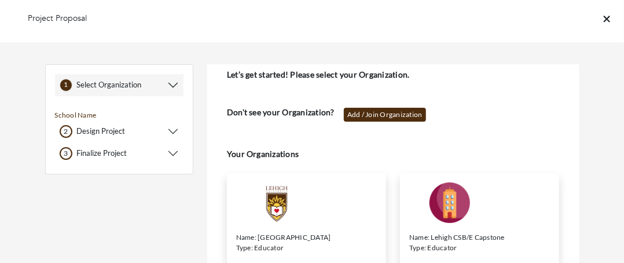
click at [459, 199] on img at bounding box center [449, 202] width 81 height 41
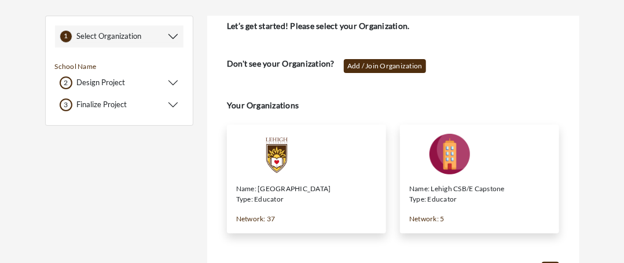
scroll to position [105, 0]
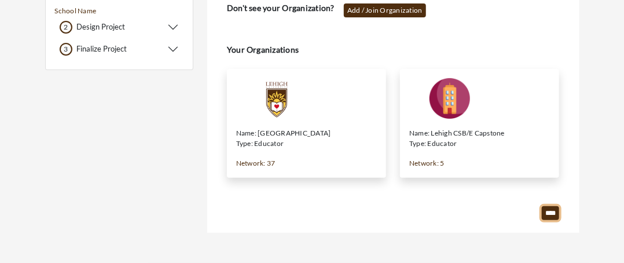
click at [551, 209] on input "****" at bounding box center [550, 213] width 17 height 14
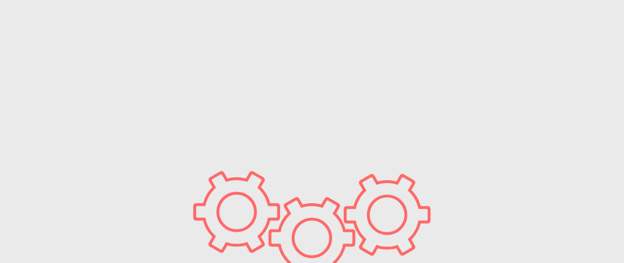
scroll to position [0, 0]
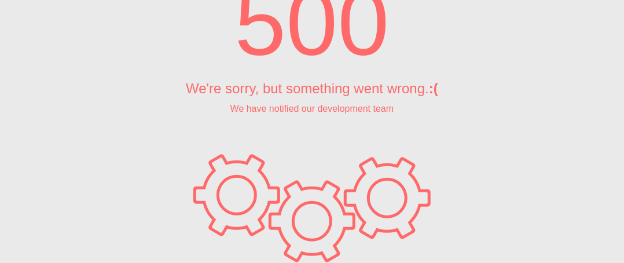
scroll to position [84, 0]
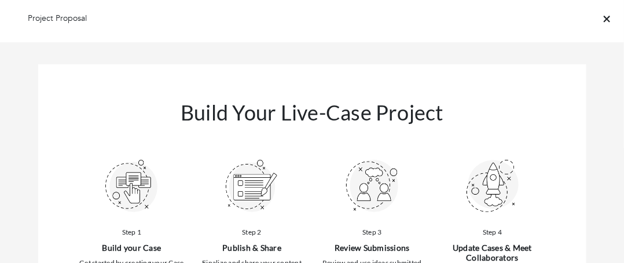
click at [606, 19] on icon at bounding box center [607, 19] width 6 height 10
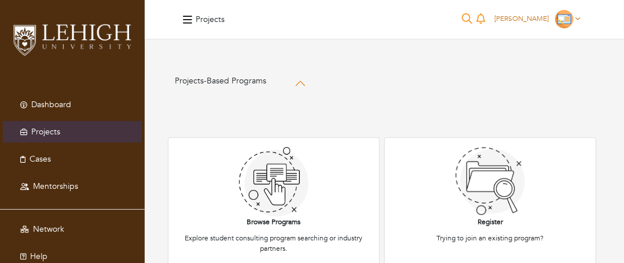
click at [580, 19] on icon at bounding box center [578, 18] width 5 height 7
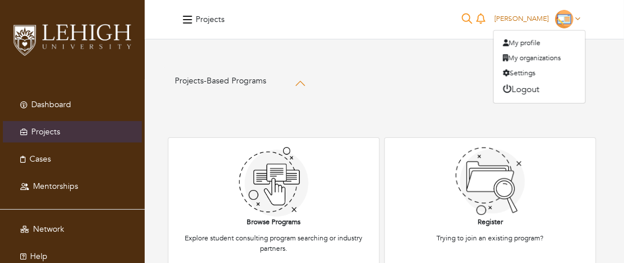
click at [580, 19] on icon at bounding box center [578, 18] width 5 height 7
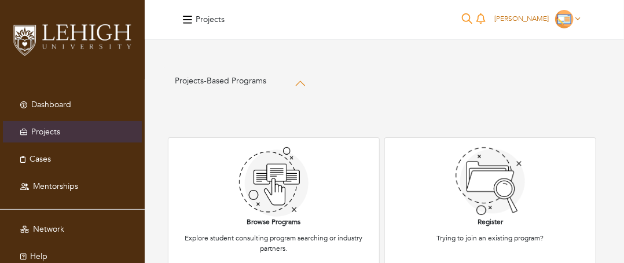
click at [569, 23] on img at bounding box center [564, 19] width 19 height 19
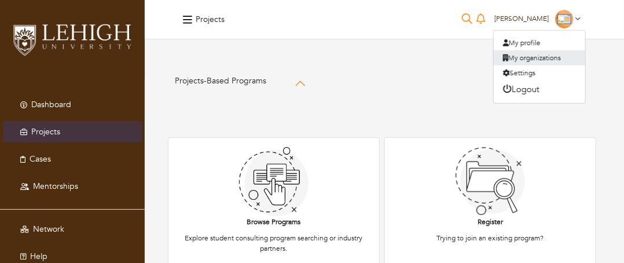
click at [546, 57] on link "My organizations" at bounding box center [540, 57] width 92 height 15
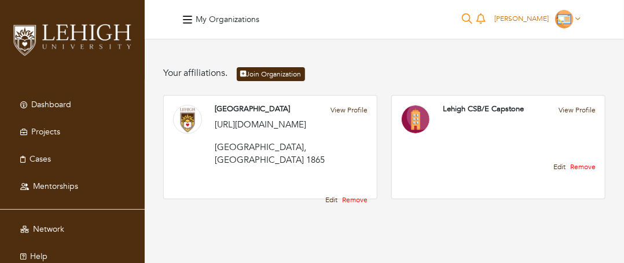
click at [577, 17] on icon at bounding box center [578, 18] width 5 height 7
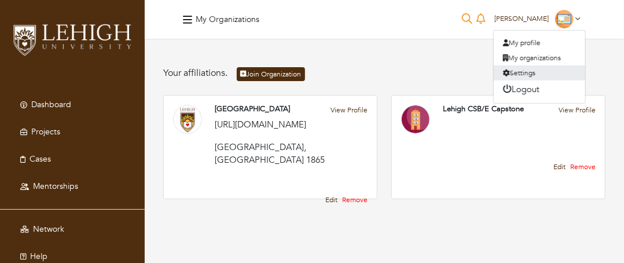
click at [519, 77] on link "Settings" at bounding box center [540, 72] width 92 height 15
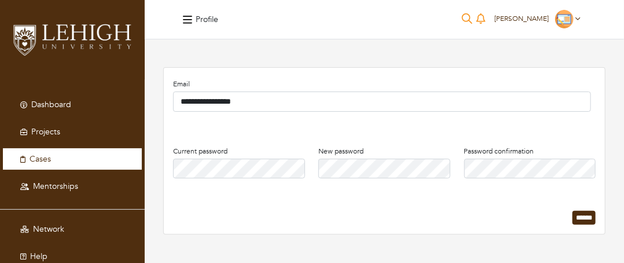
scroll to position [28, 0]
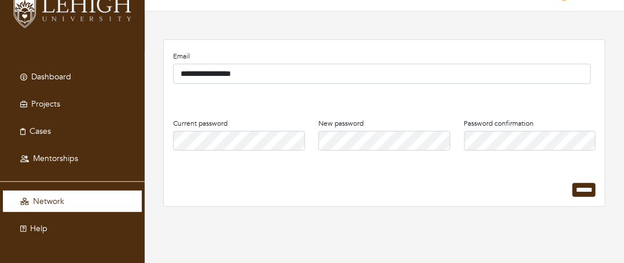
click at [65, 196] on link "Network" at bounding box center [72, 201] width 139 height 21
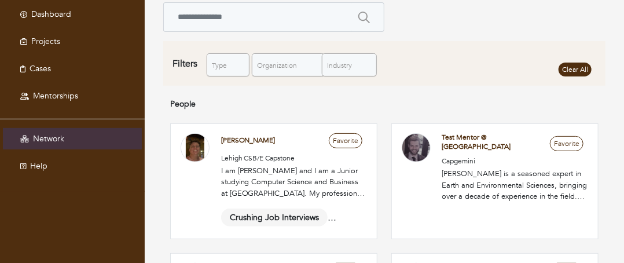
scroll to position [58, 0]
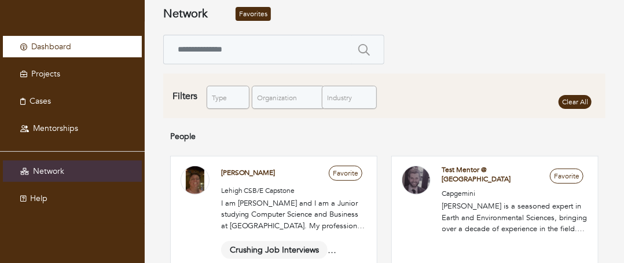
click at [93, 43] on link "Dashboard" at bounding box center [72, 46] width 139 height 21
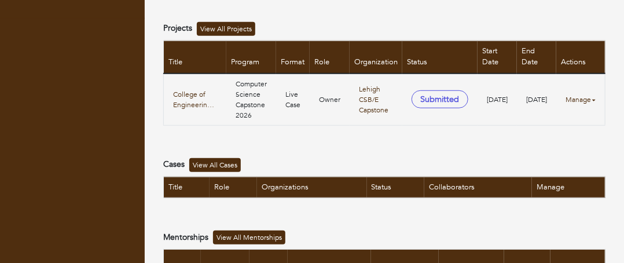
scroll to position [243, 0]
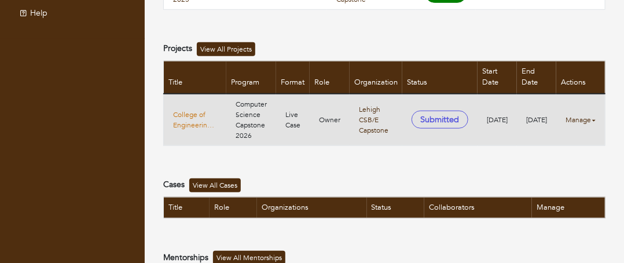
click at [202, 111] on link "College of Engineering - AI Chatbot for Website" at bounding box center [195, 119] width 44 height 21
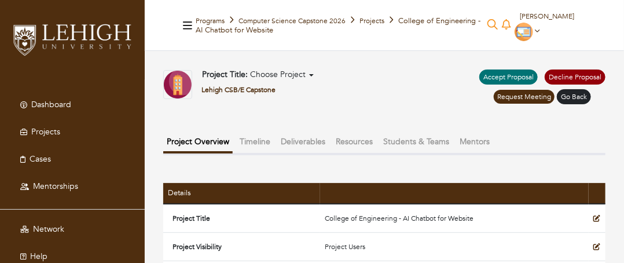
click at [311, 74] on button "Project Title: Choose Project" at bounding box center [258, 75] width 119 height 11
click at [309, 73] on button "Project Title: Choose Project" at bounding box center [258, 75] width 119 height 11
